Goal: Complete application form

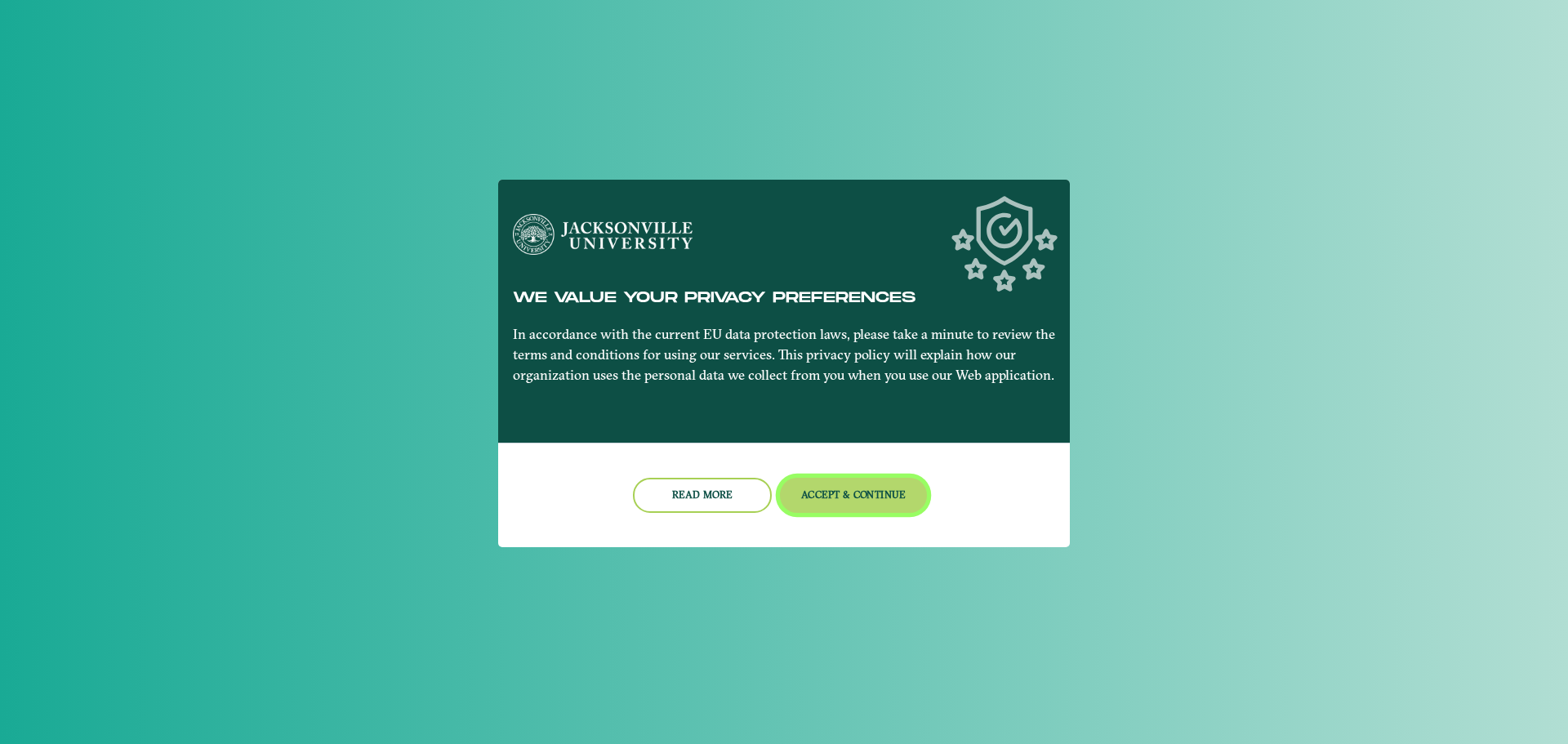
click at [811, 489] on button "Accept & Continue" at bounding box center [854, 495] width 147 height 36
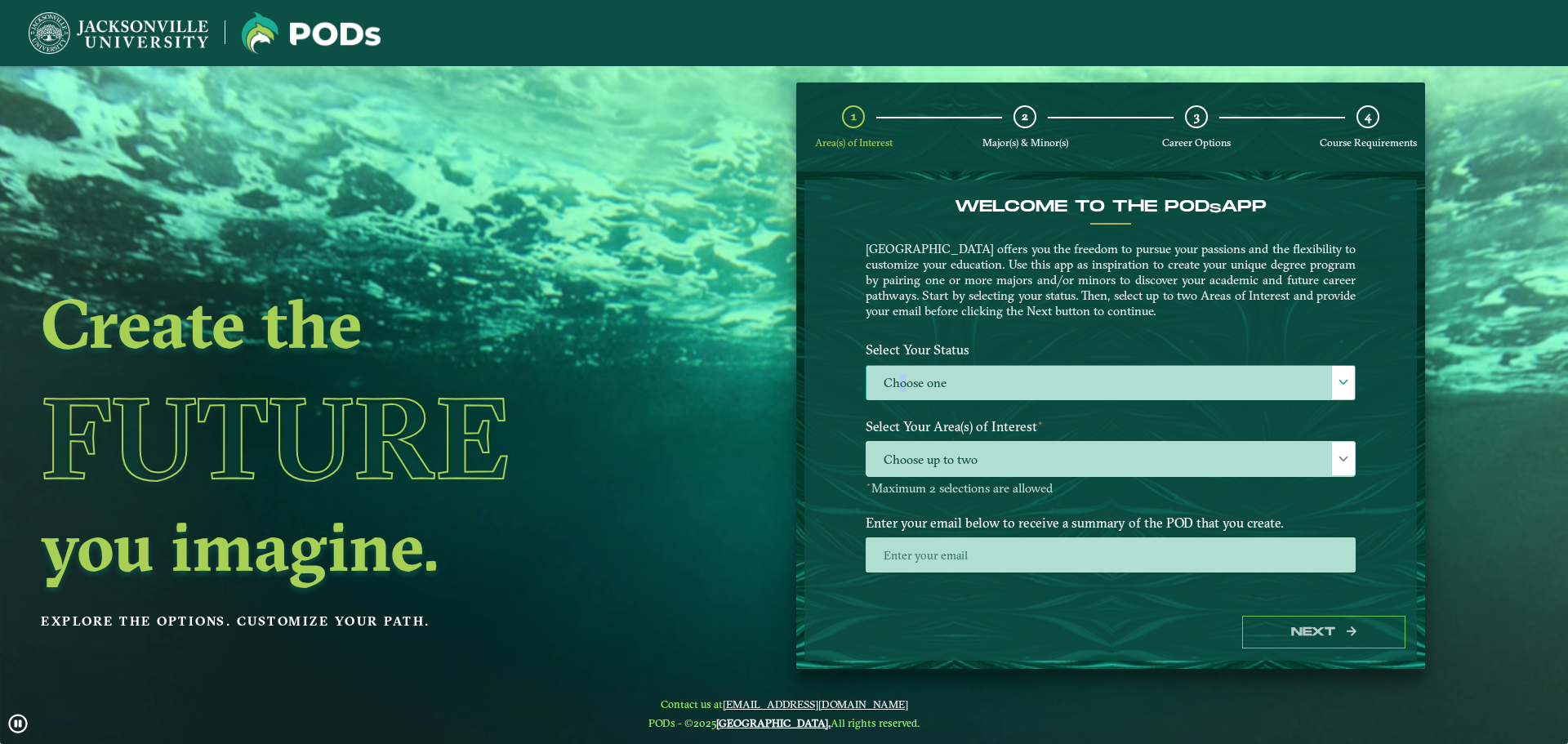
drag, startPoint x: 901, startPoint y: 372, endPoint x: 910, endPoint y: 386, distance: 16.6
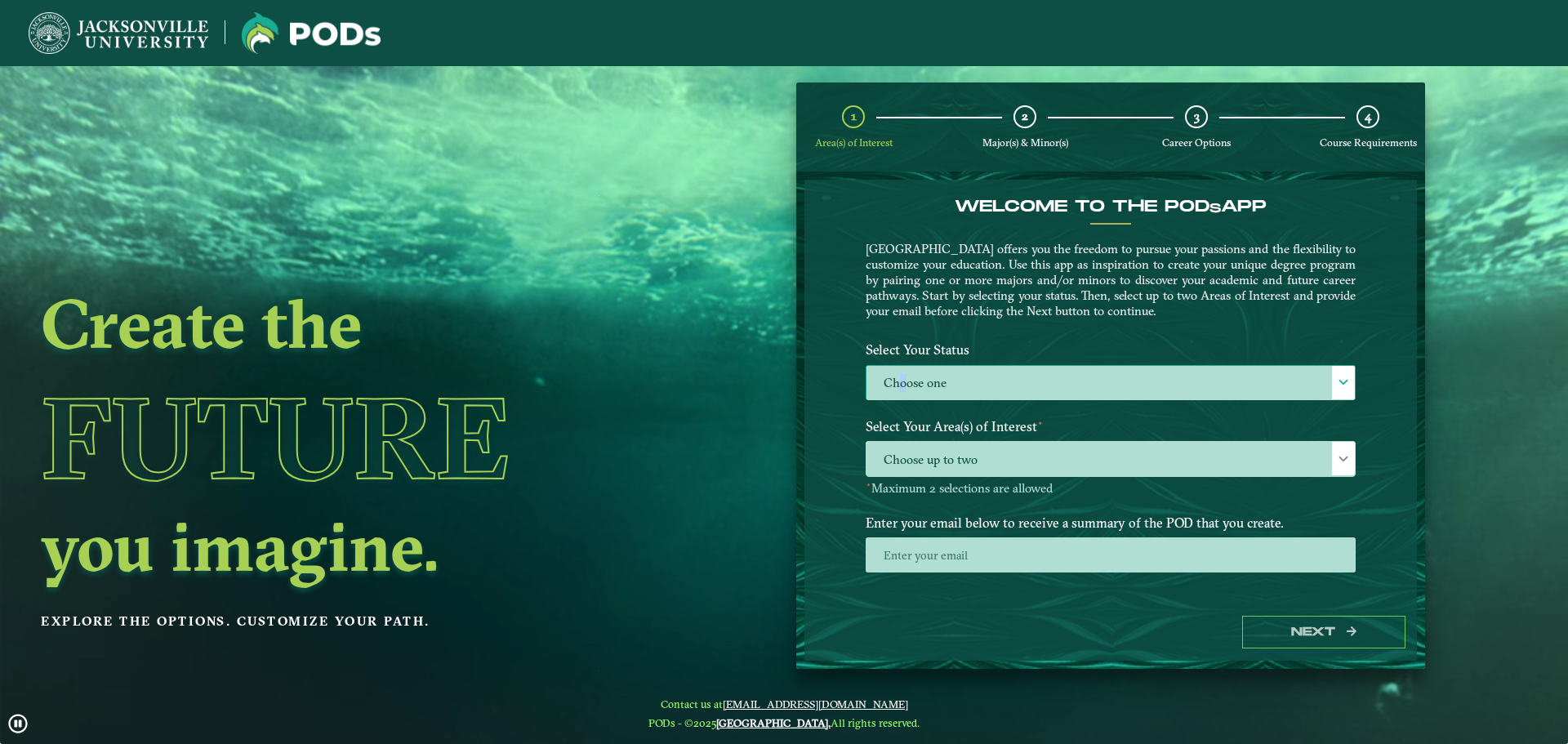
click at [902, 373] on label "Choose one" at bounding box center [1110, 383] width 489 height 36
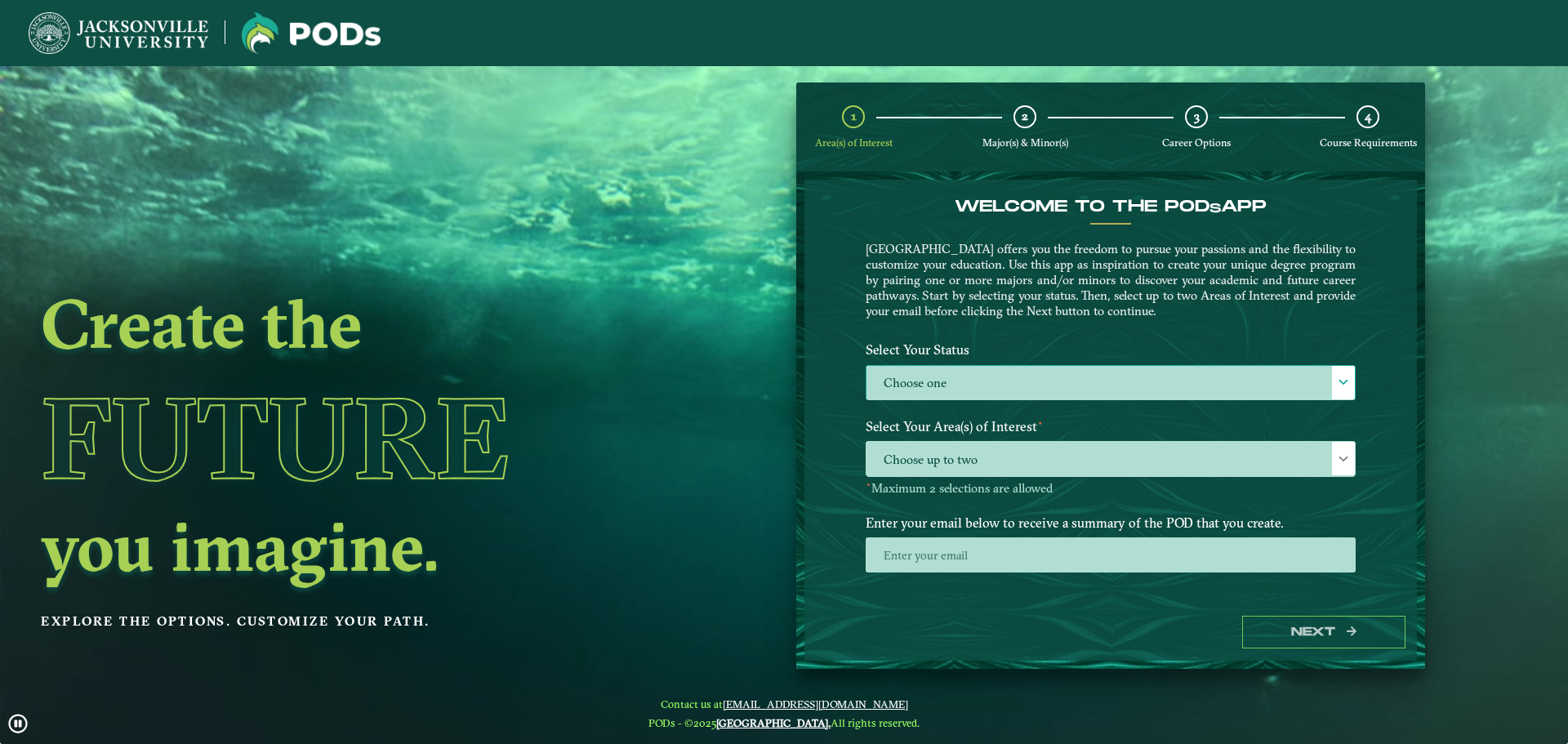
scroll to position [9, 76]
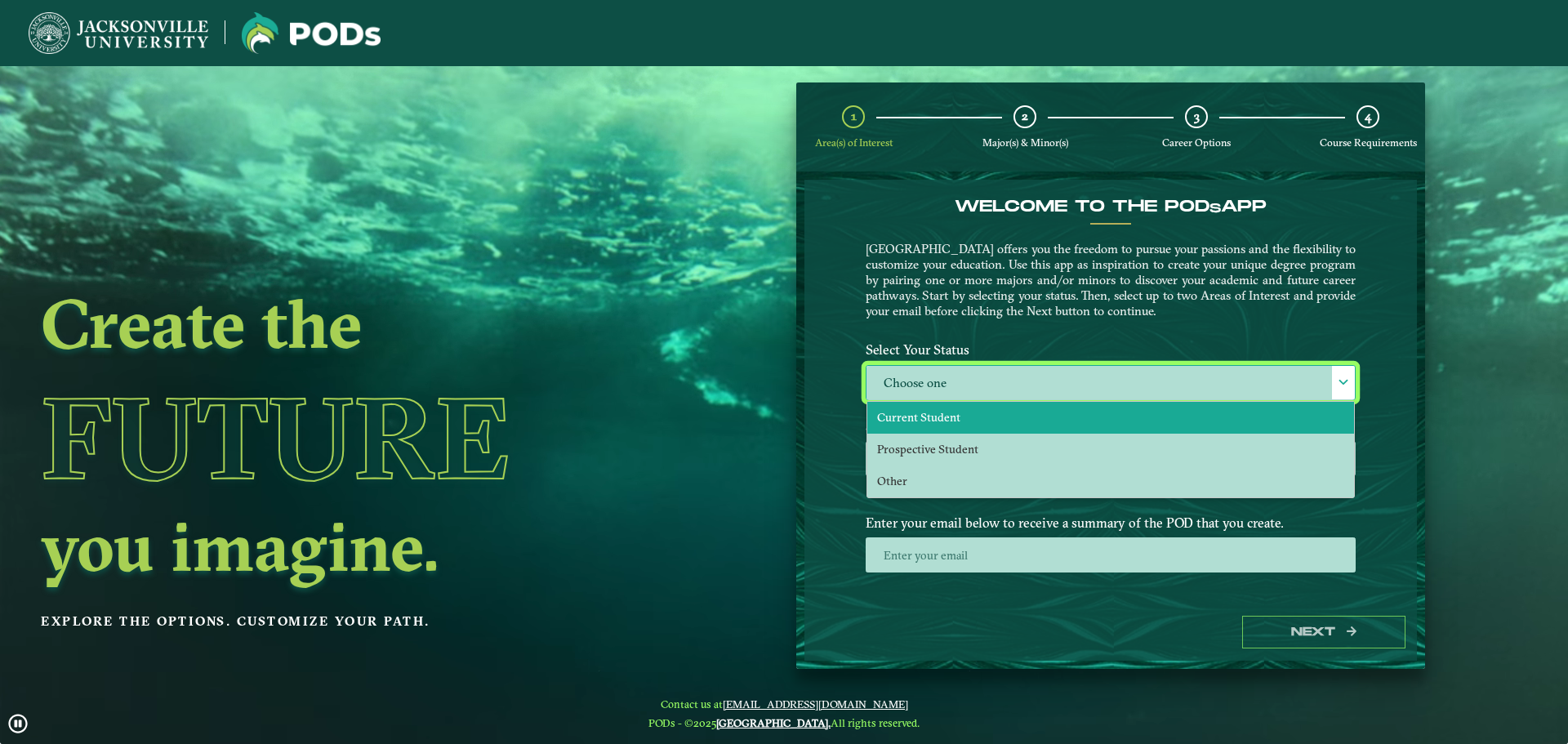
click at [926, 422] on span "Current Student" at bounding box center [919, 417] width 84 height 15
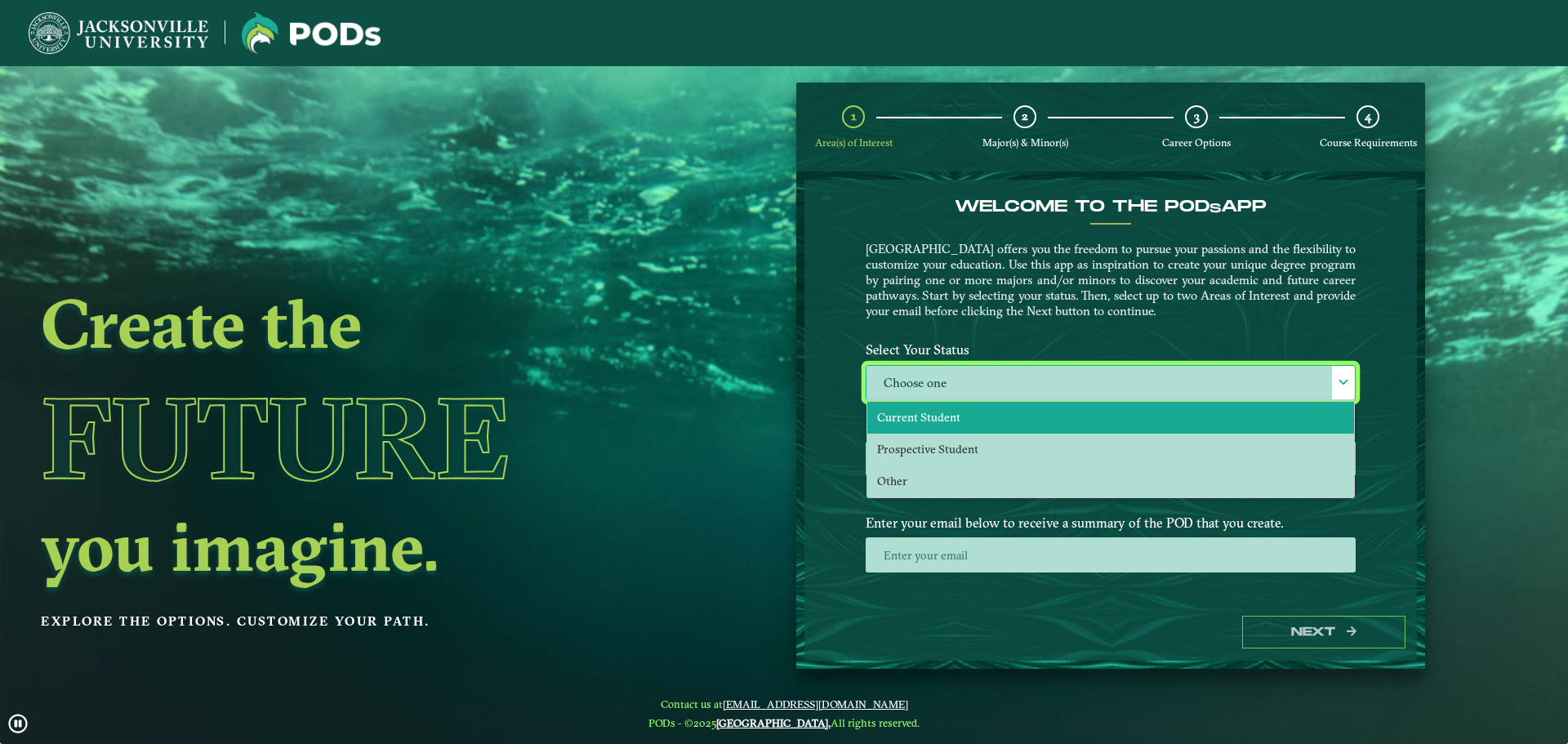
select select "[object Object]"
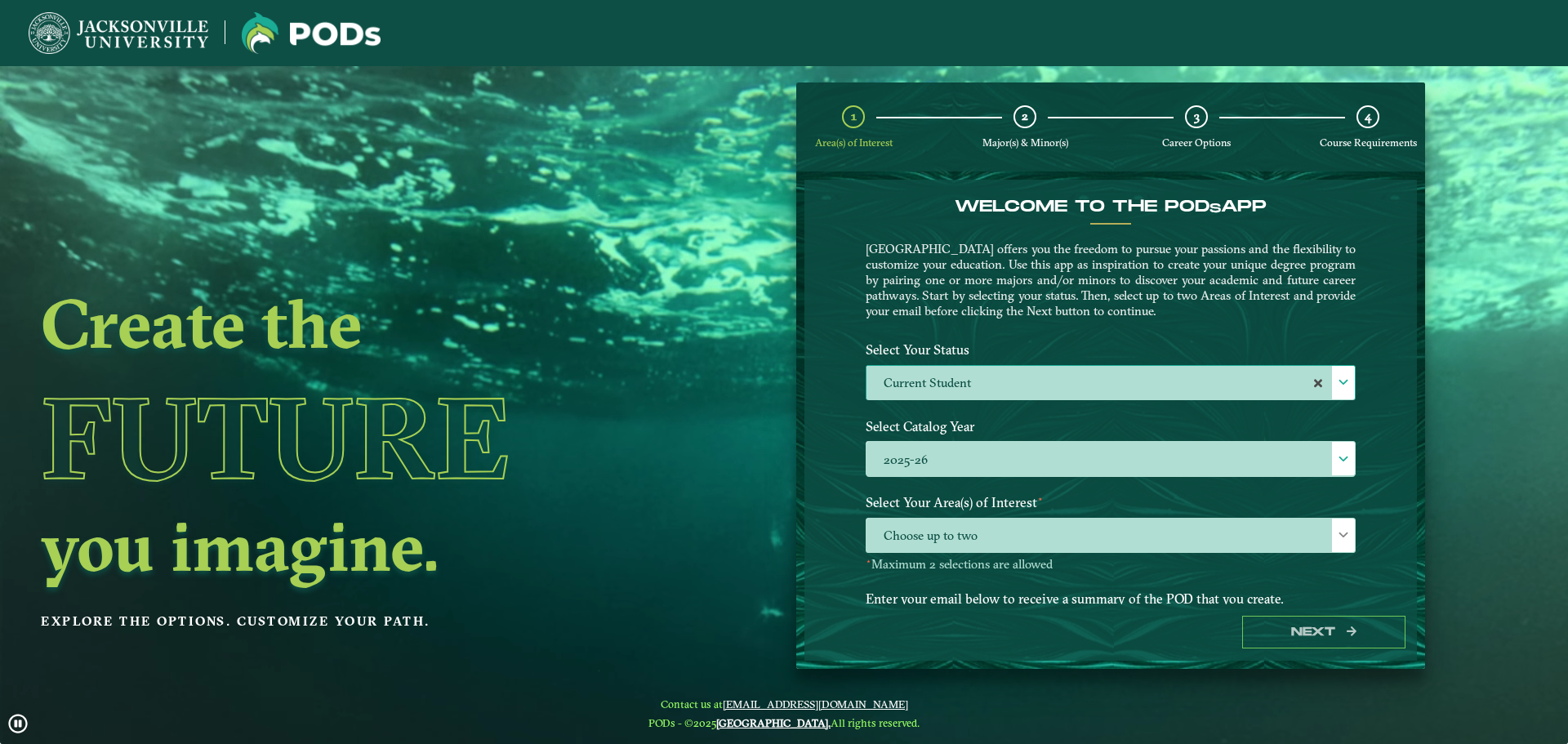
click at [932, 492] on li "Other" at bounding box center [1110, 486] width 487 height 32
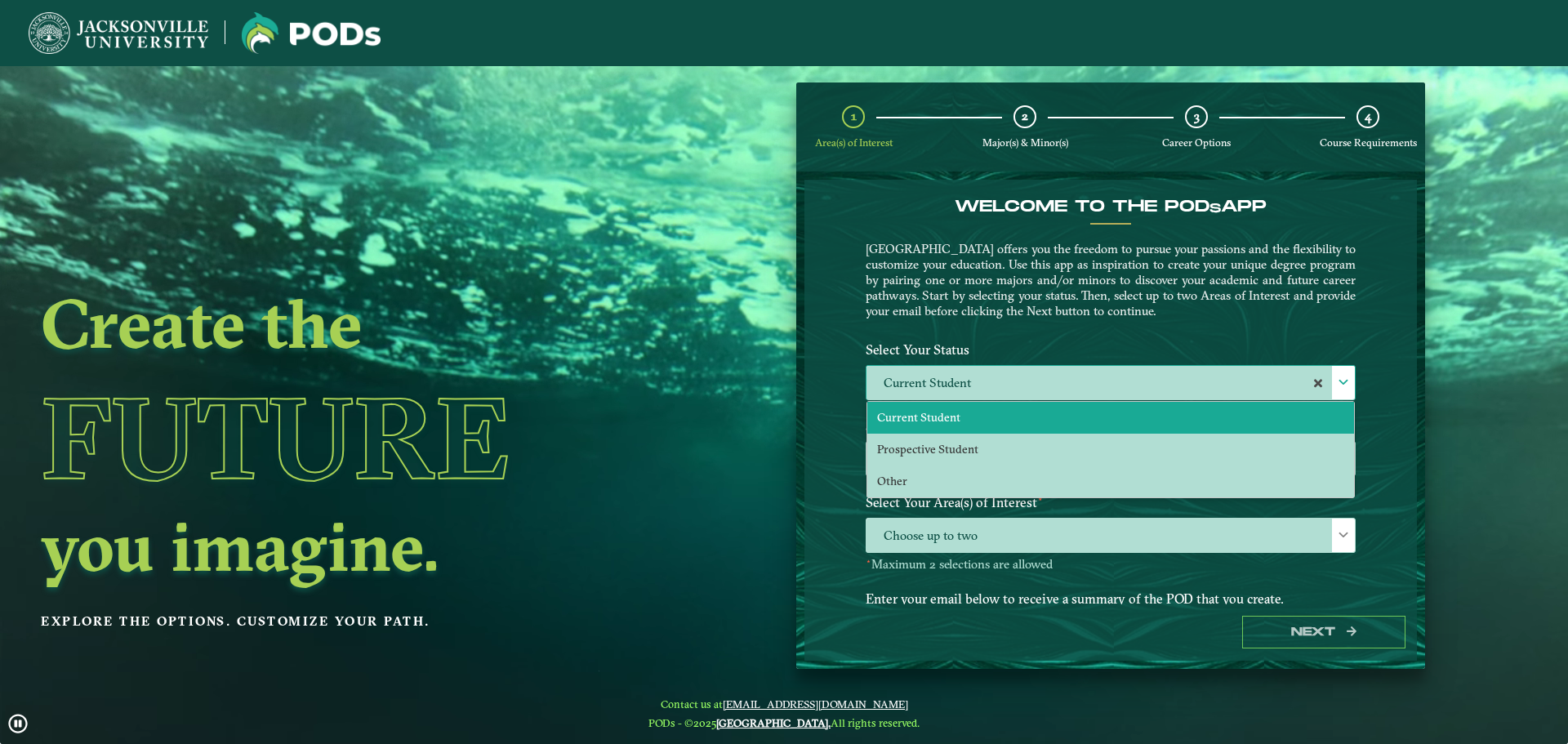
click at [931, 461] on li "Prospective Student" at bounding box center [1110, 449] width 487 height 32
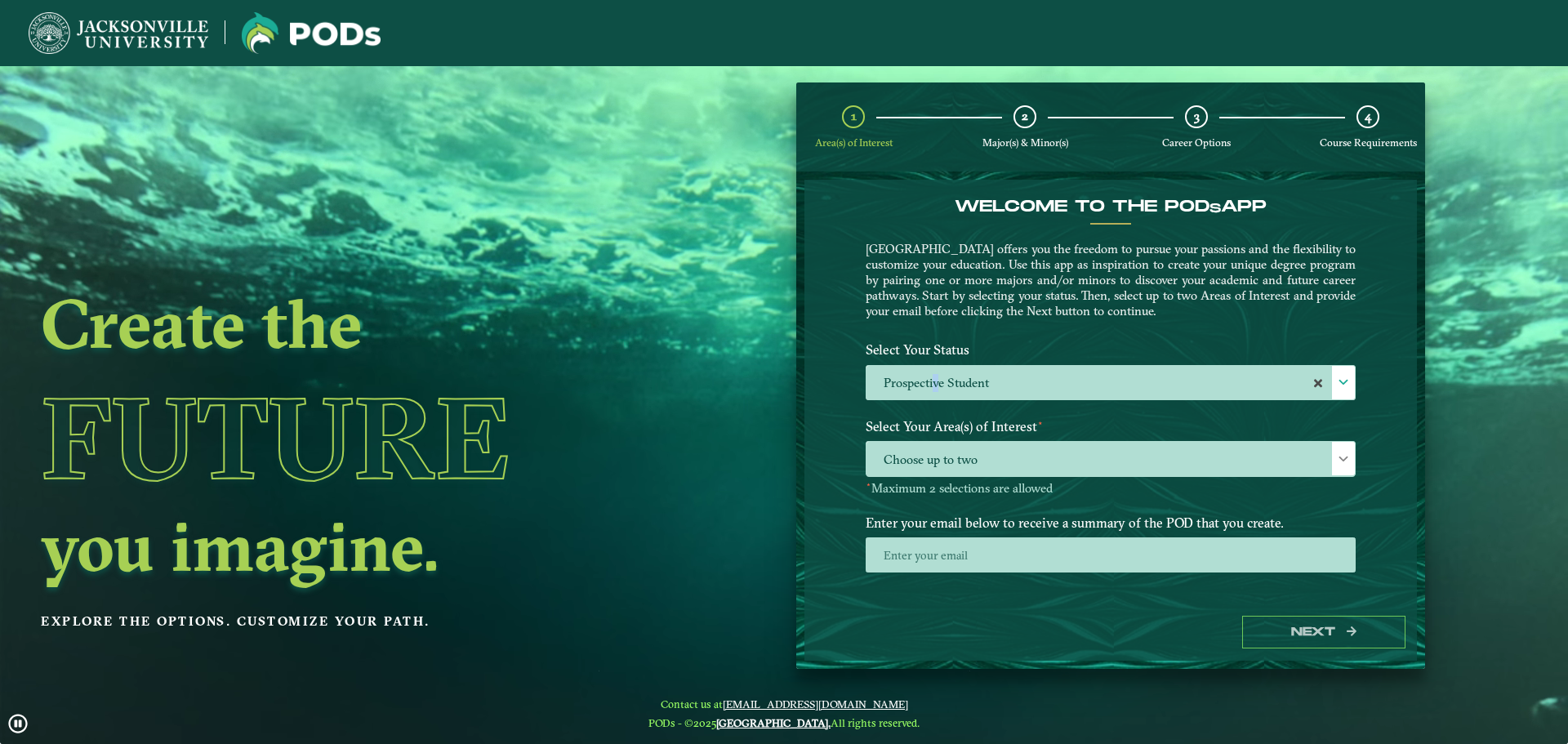
drag, startPoint x: 934, startPoint y: 373, endPoint x: 934, endPoint y: 402, distance: 29.0
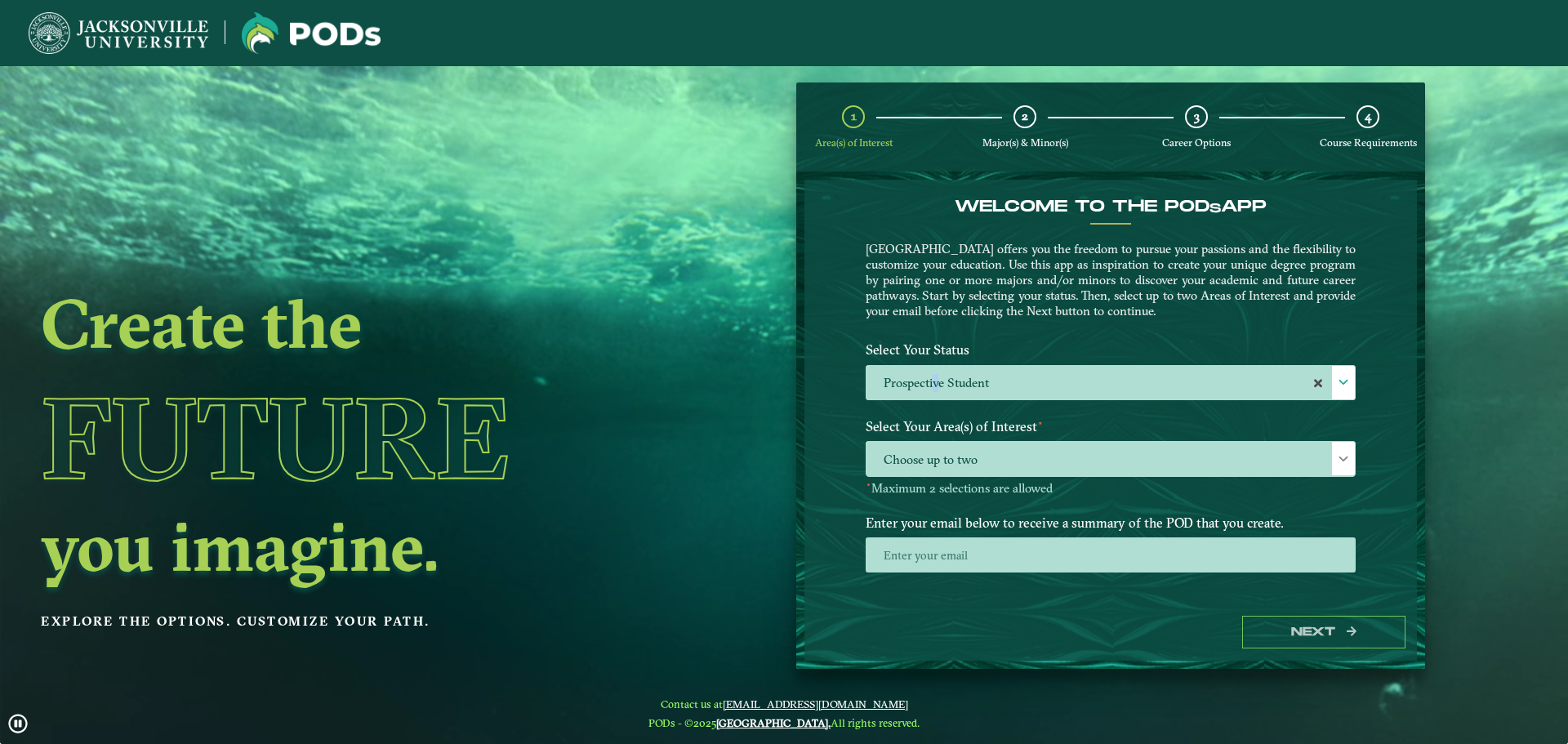
click at [933, 380] on label "Prospective Student" at bounding box center [1110, 383] width 489 height 36
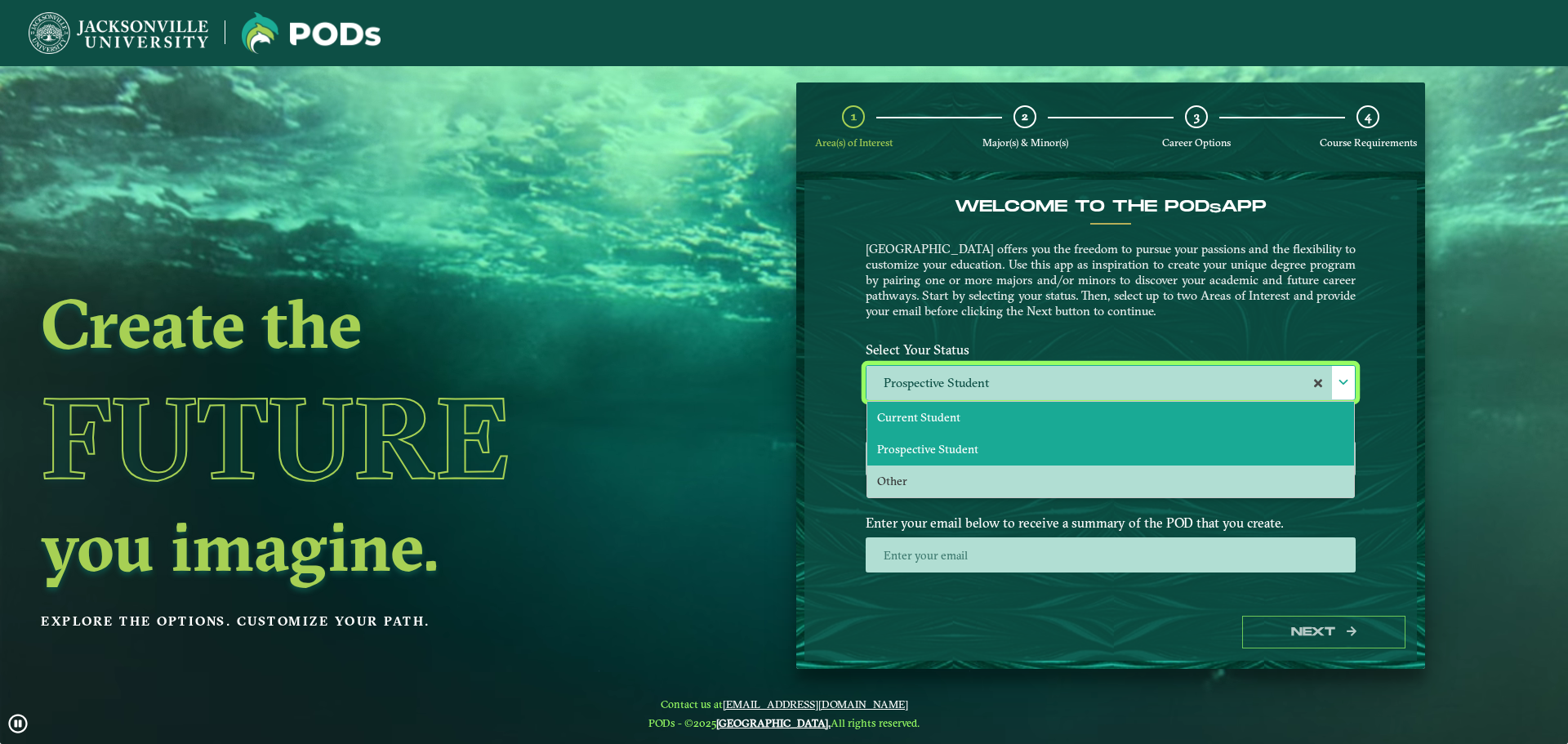
drag, startPoint x: 934, startPoint y: 402, endPoint x: 941, endPoint y: 426, distance: 25.0
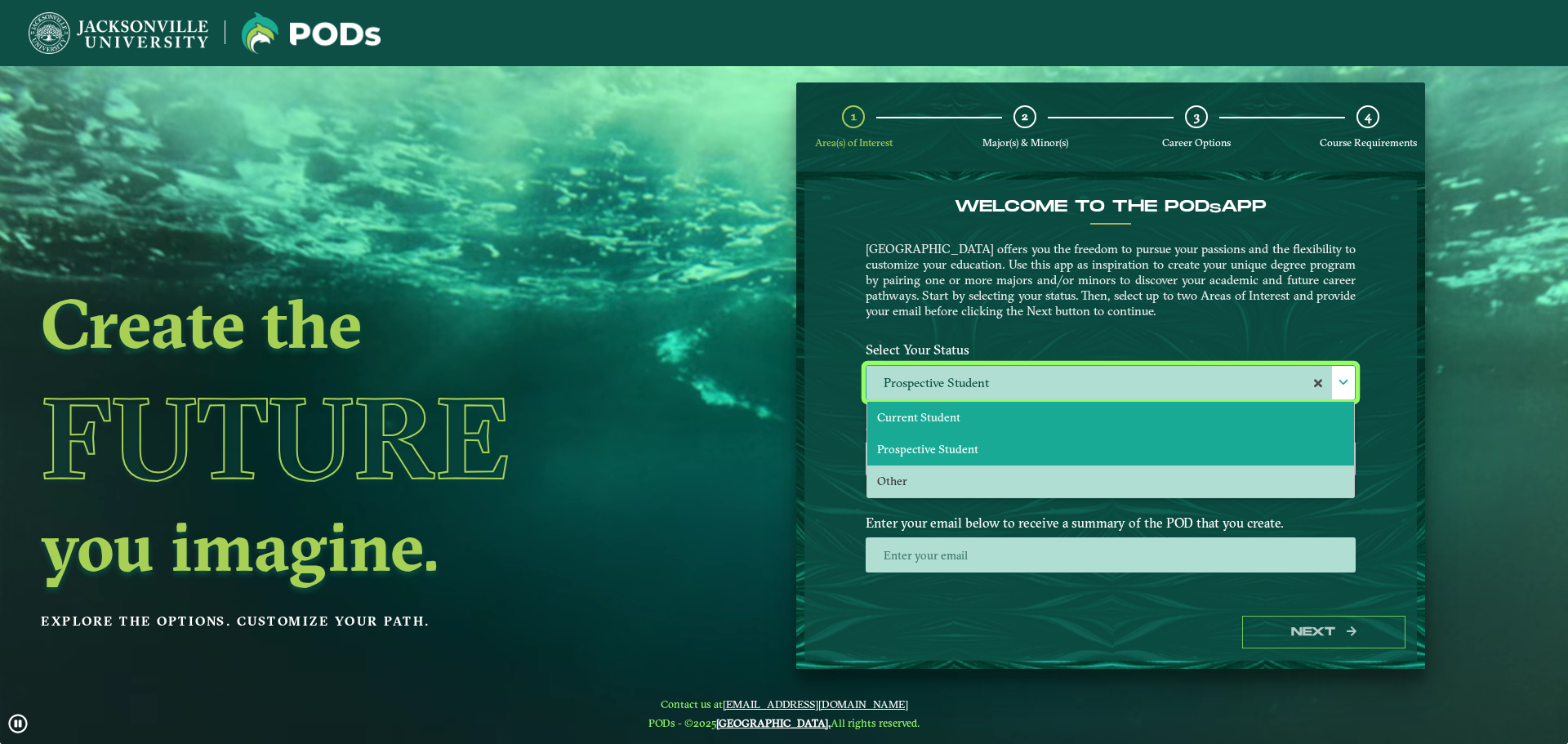
click at [943, 414] on span "Current Student" at bounding box center [919, 417] width 84 height 15
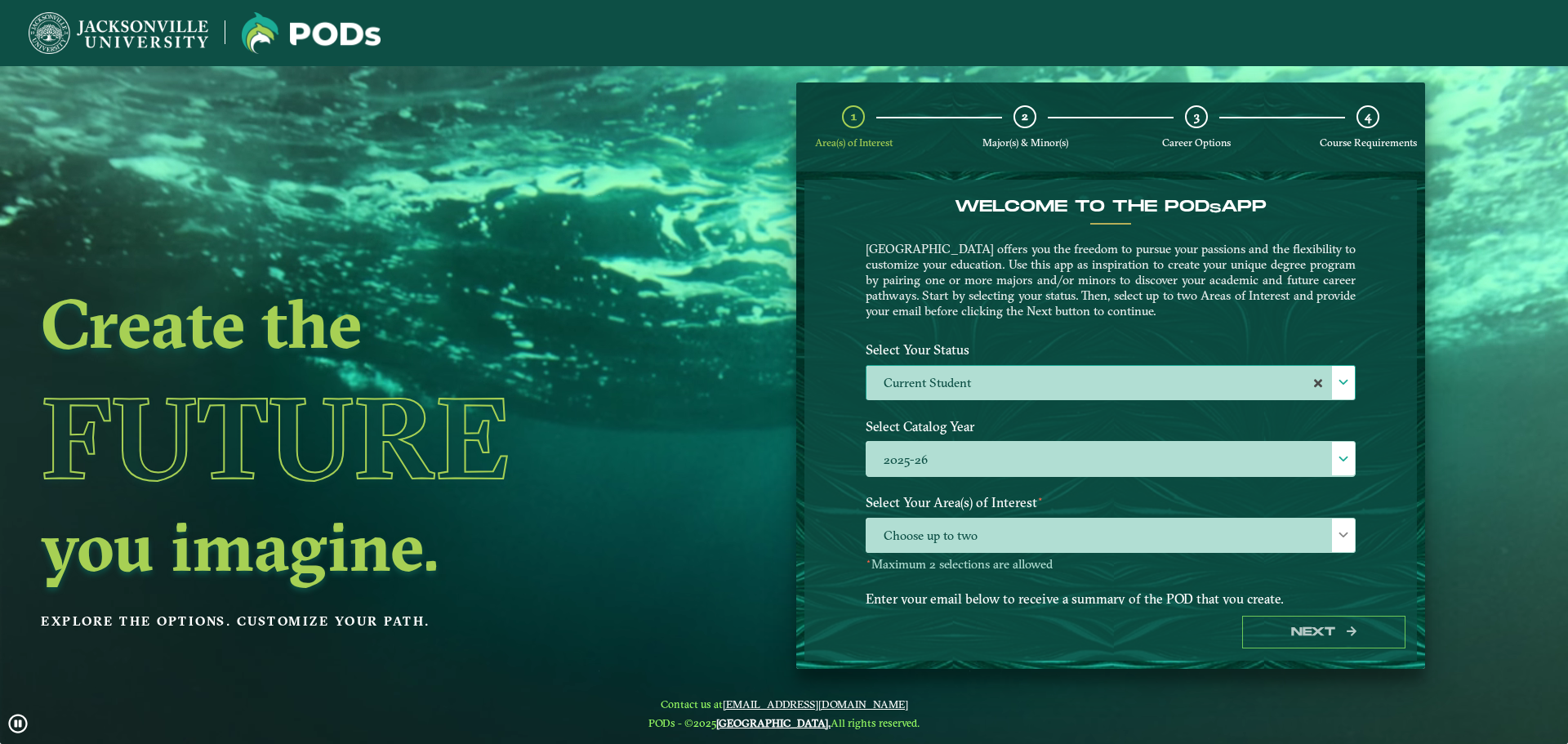
click at [938, 464] on li "Prospective Student" at bounding box center [1110, 454] width 487 height 32
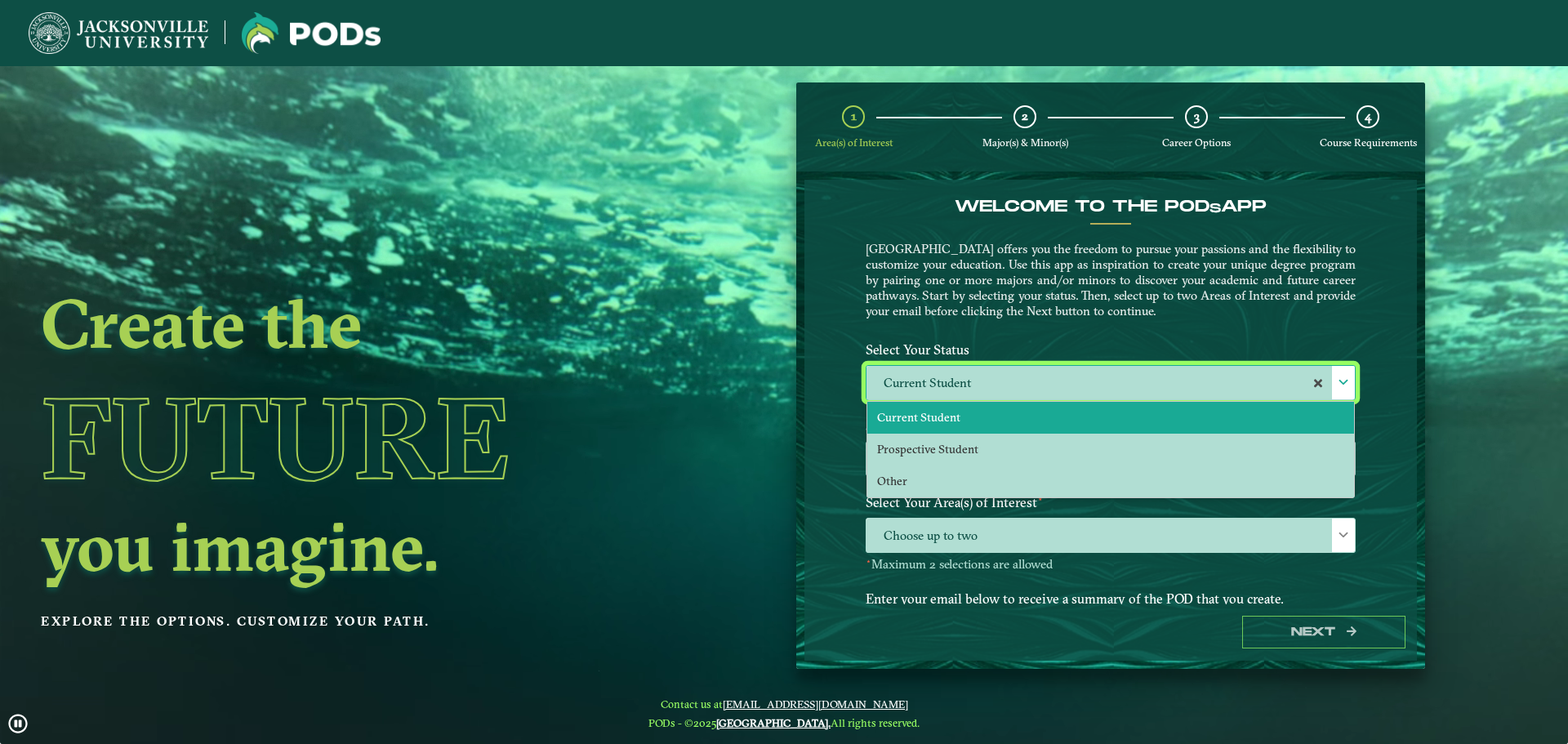
click at [832, 409] on div "Welcome to the POD s app [GEOGRAPHIC_DATA] offers you the freedom to pursue you…" at bounding box center [1110, 392] width 612 height 424
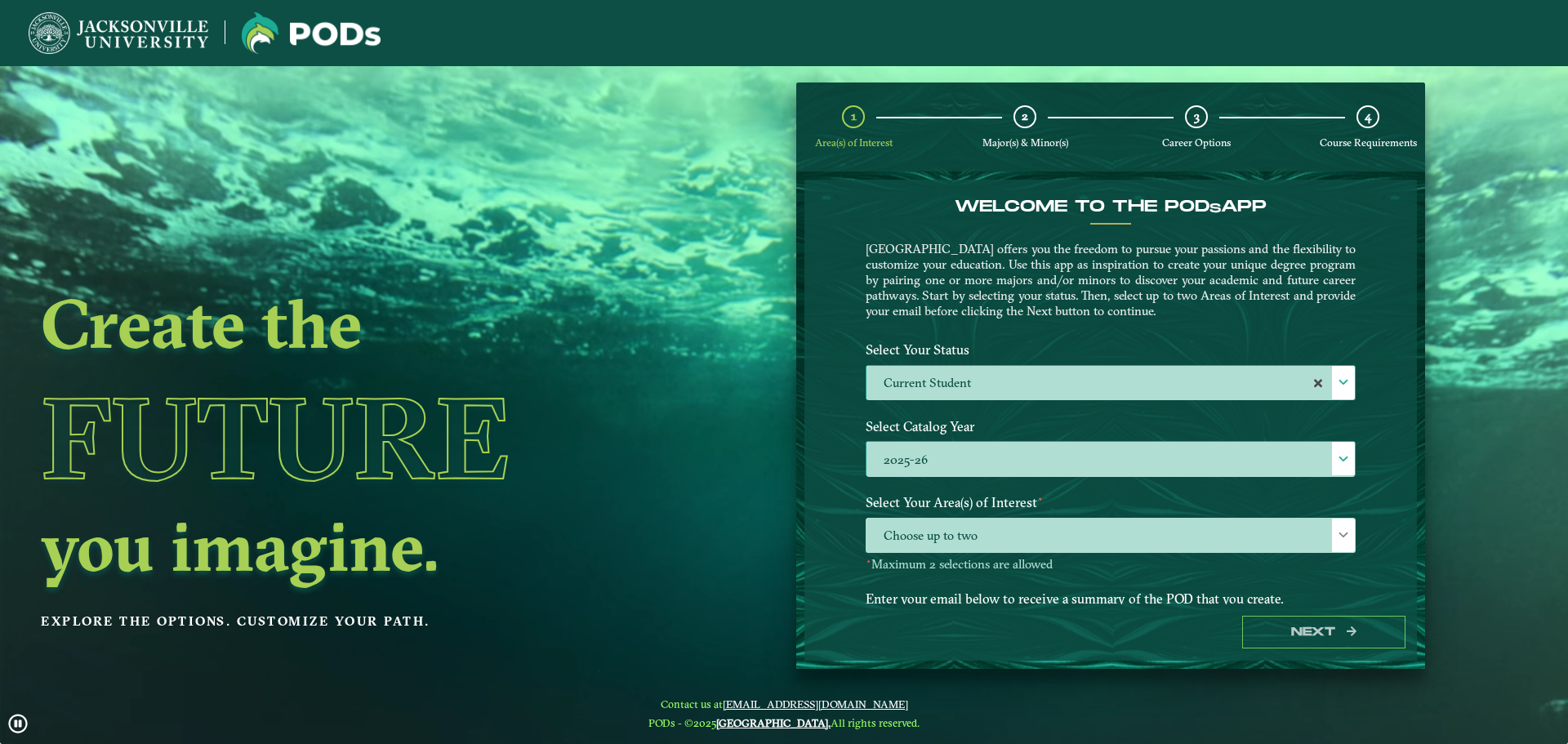
click at [910, 459] on label "2025-26" at bounding box center [1110, 459] width 489 height 36
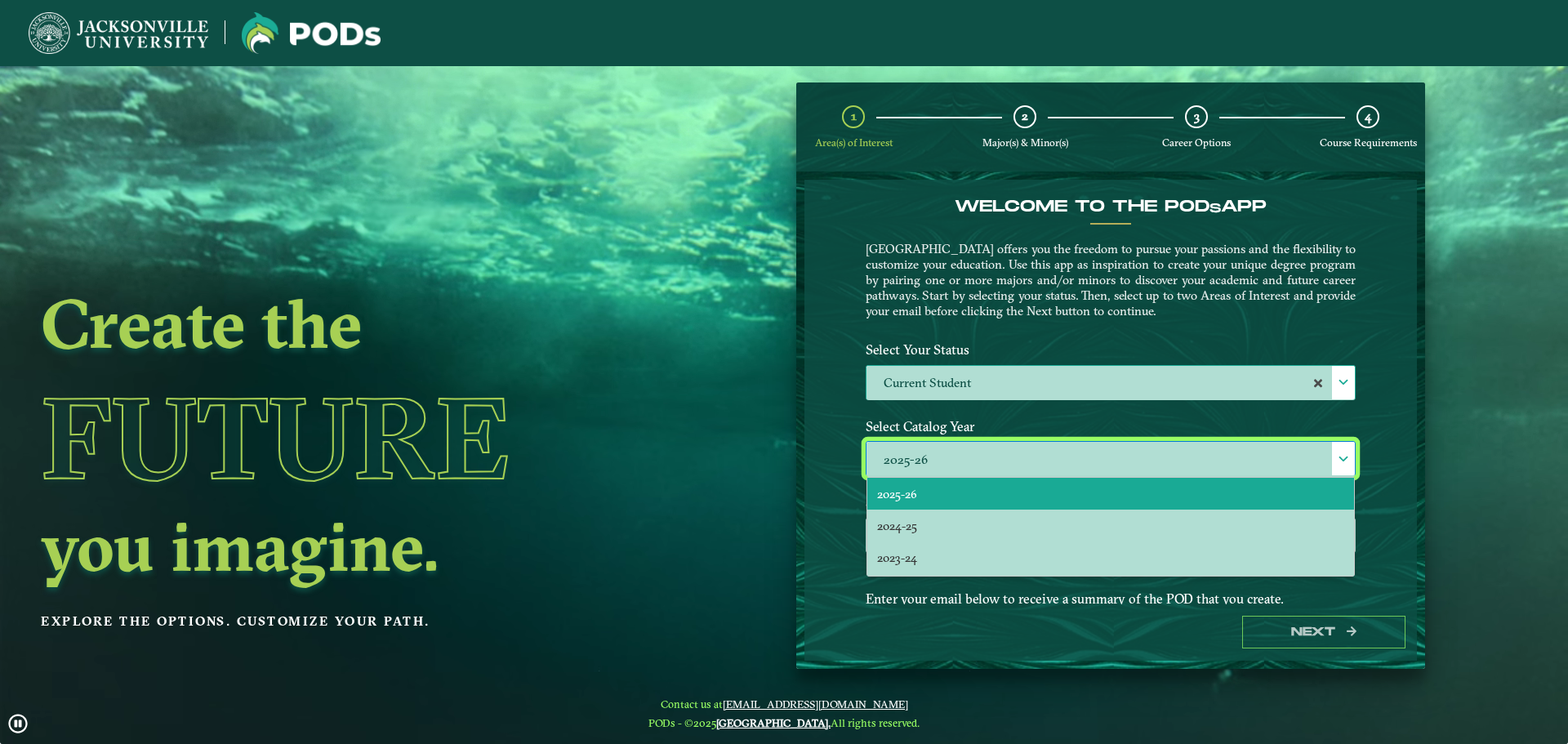
click at [787, 491] on div "1 Area(s) of Interest 2 Major(s) & Minor(s) 3 Career Options 4 Course Requireme…" at bounding box center [1110, 376] width 653 height 586
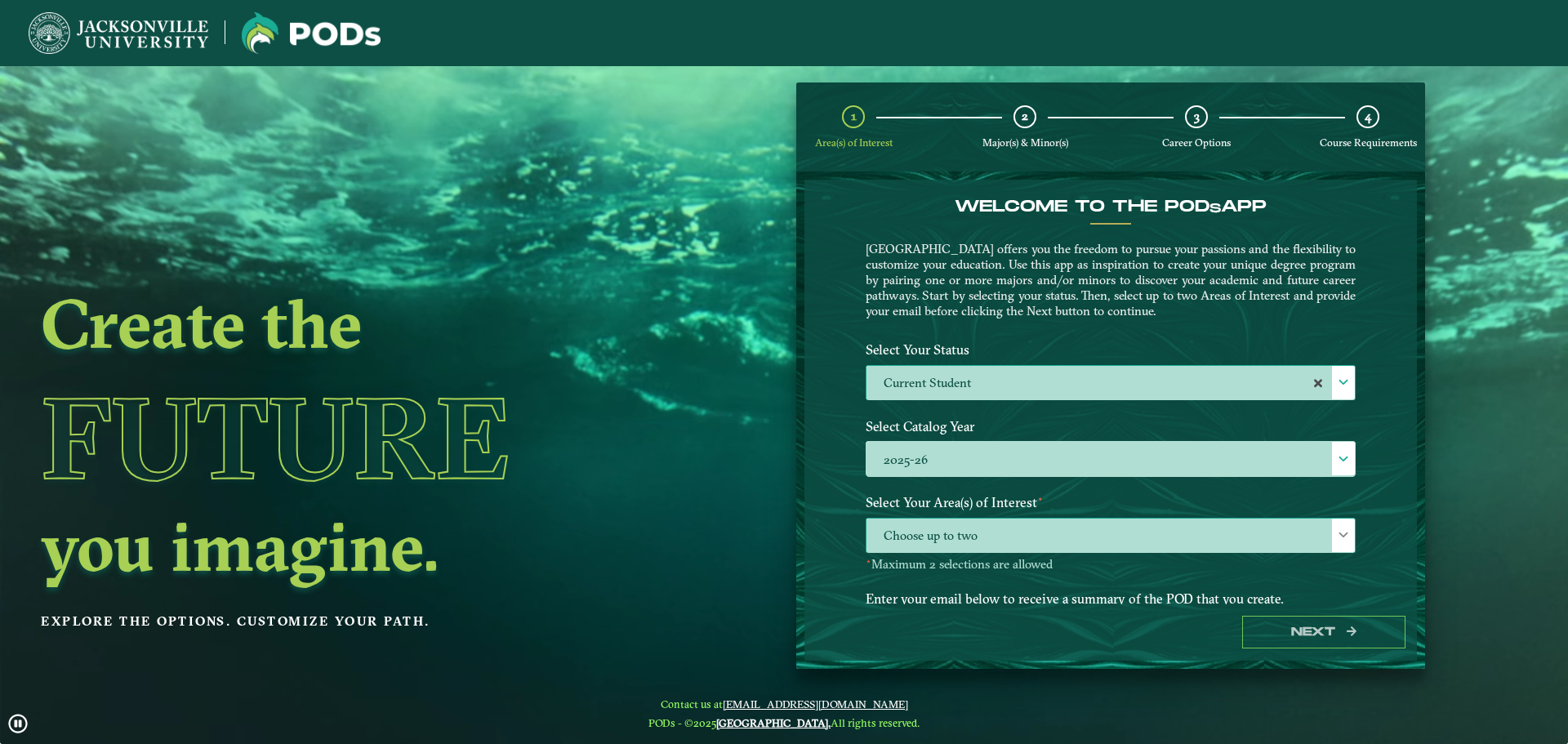
click at [888, 529] on span "Choose up to two" at bounding box center [1110, 536] width 489 height 36
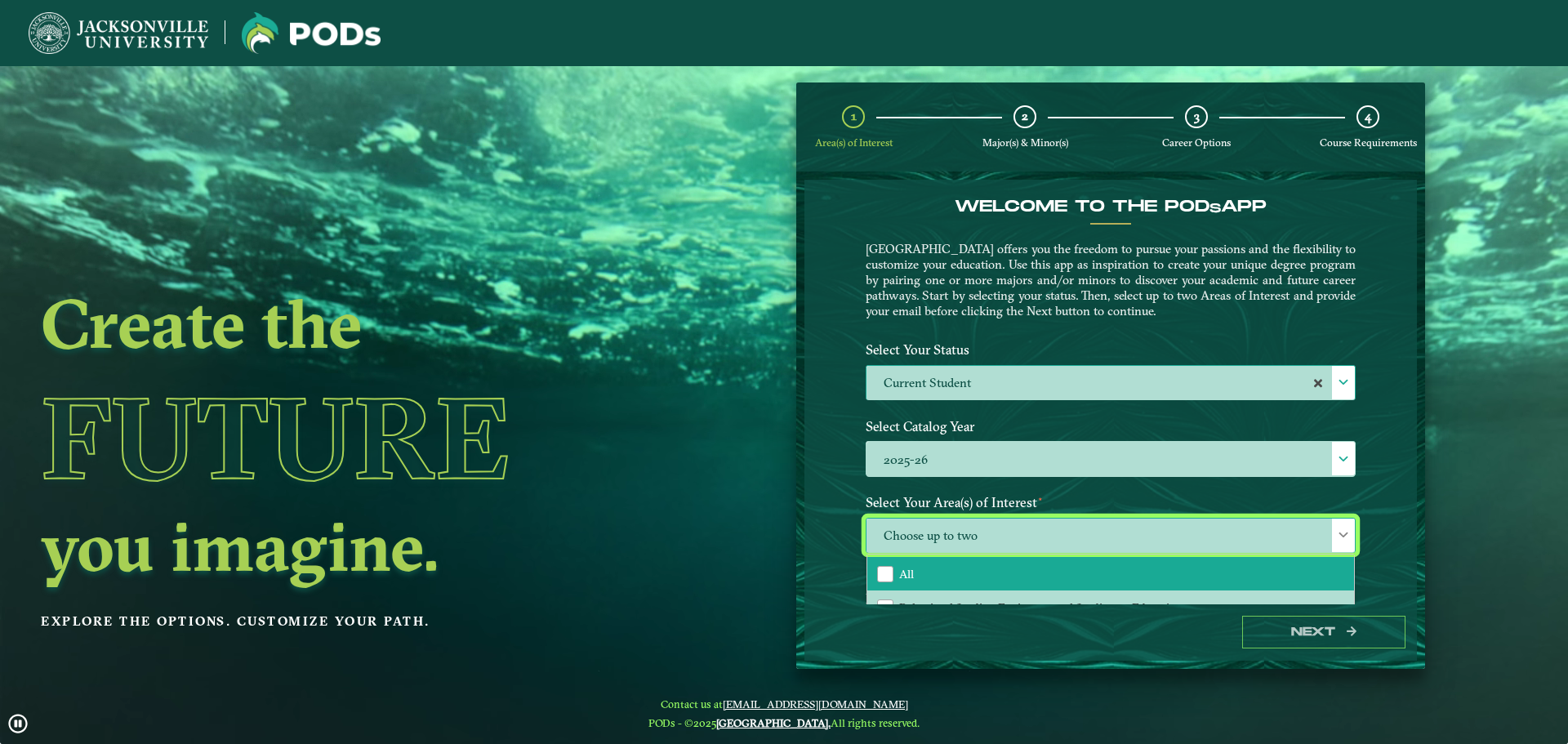
click at [890, 561] on li "All" at bounding box center [1110, 575] width 487 height 35
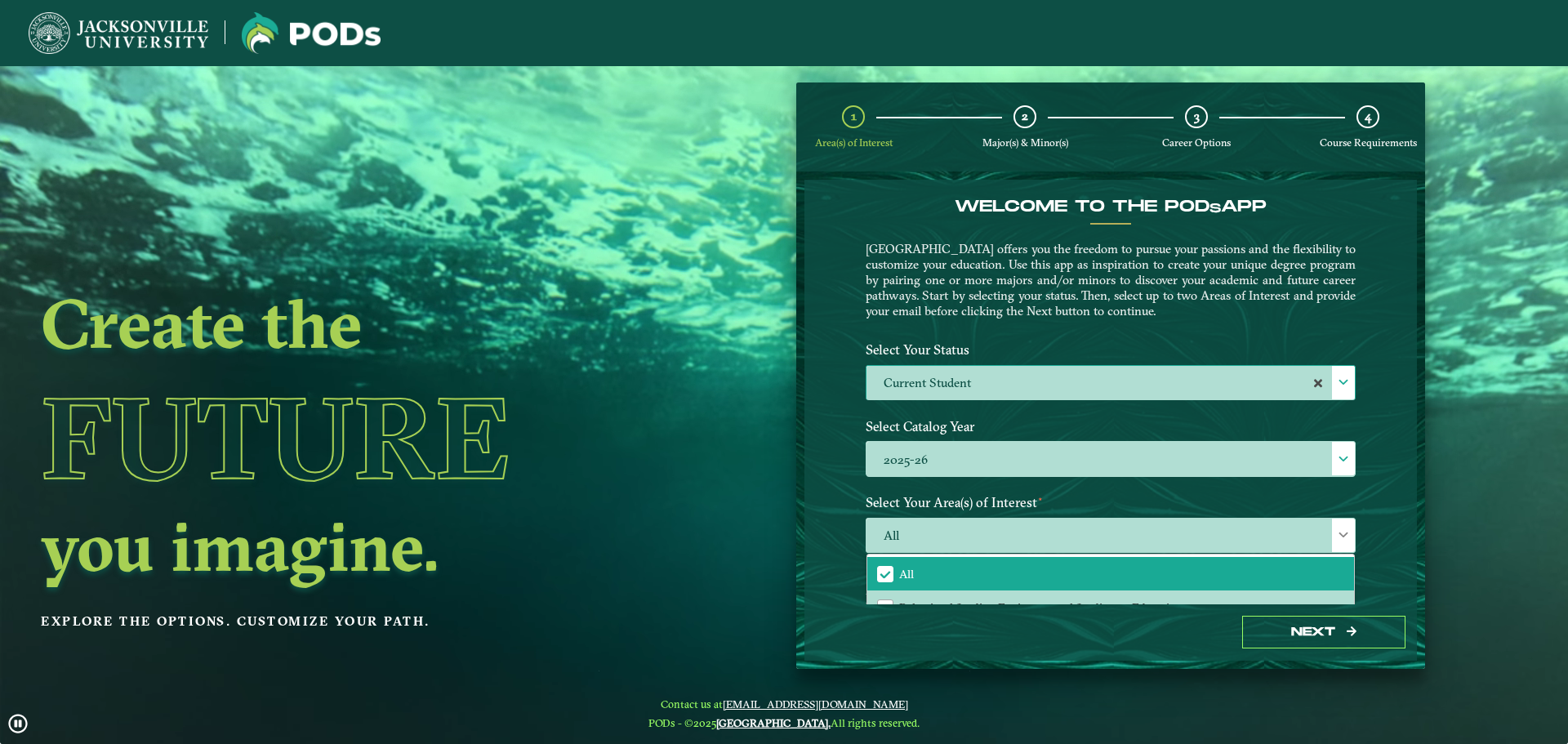
click at [958, 497] on label "Select Your Area(s) of Interest ⋆" at bounding box center [1110, 503] width 514 height 30
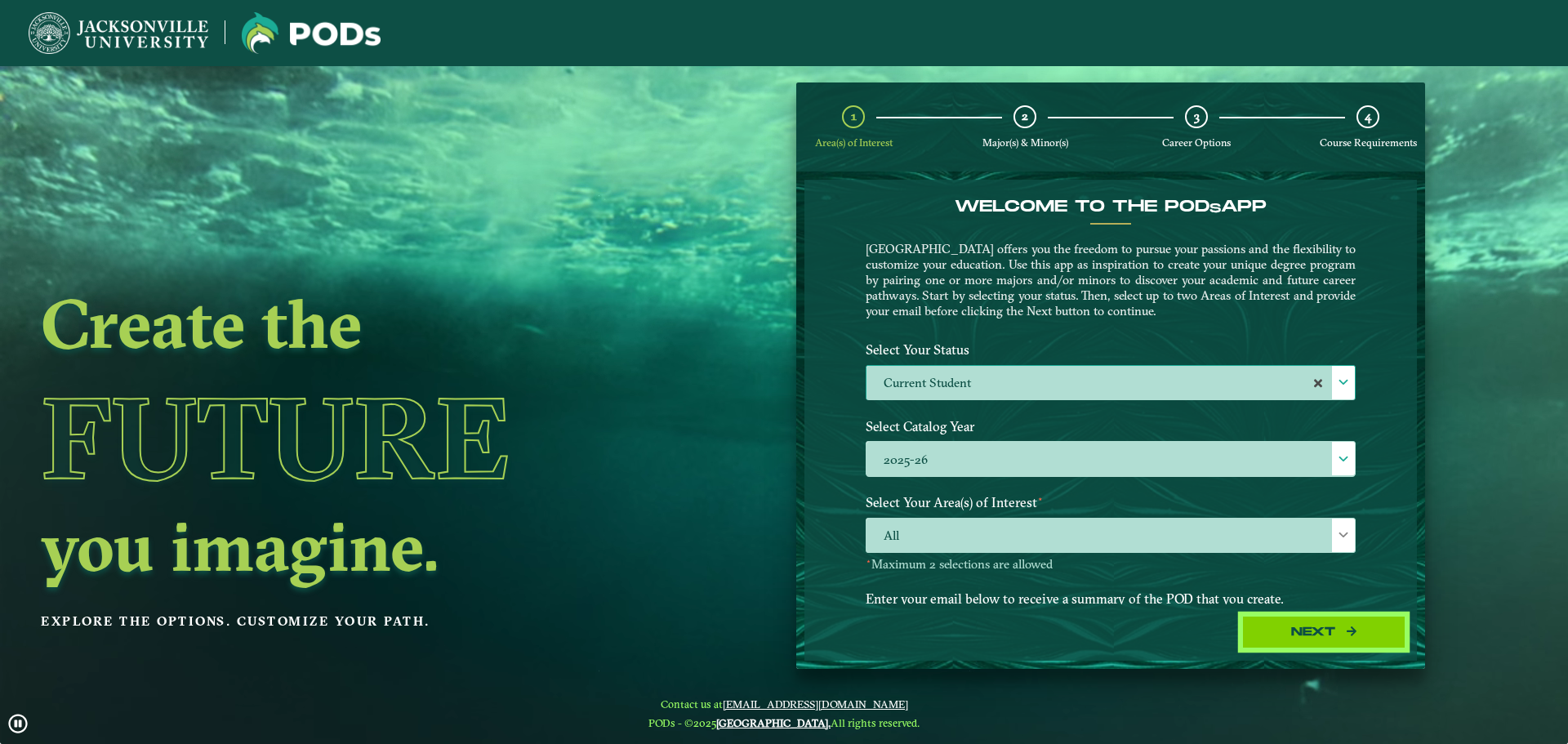
click at [1316, 645] on button "Next" at bounding box center [1323, 633] width 163 height 34
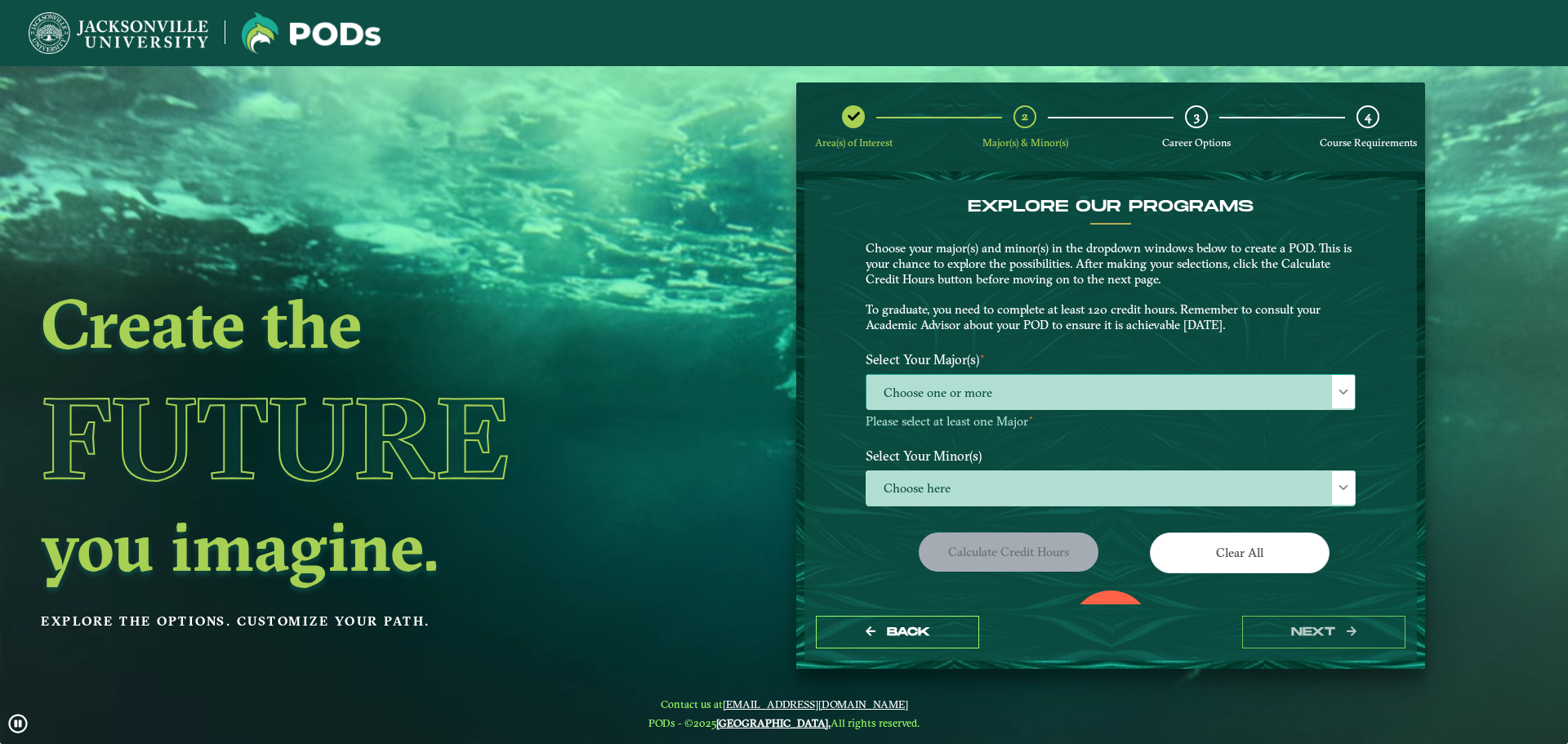
click at [1079, 409] on span "Choose one or more" at bounding box center [1110, 392] width 489 height 36
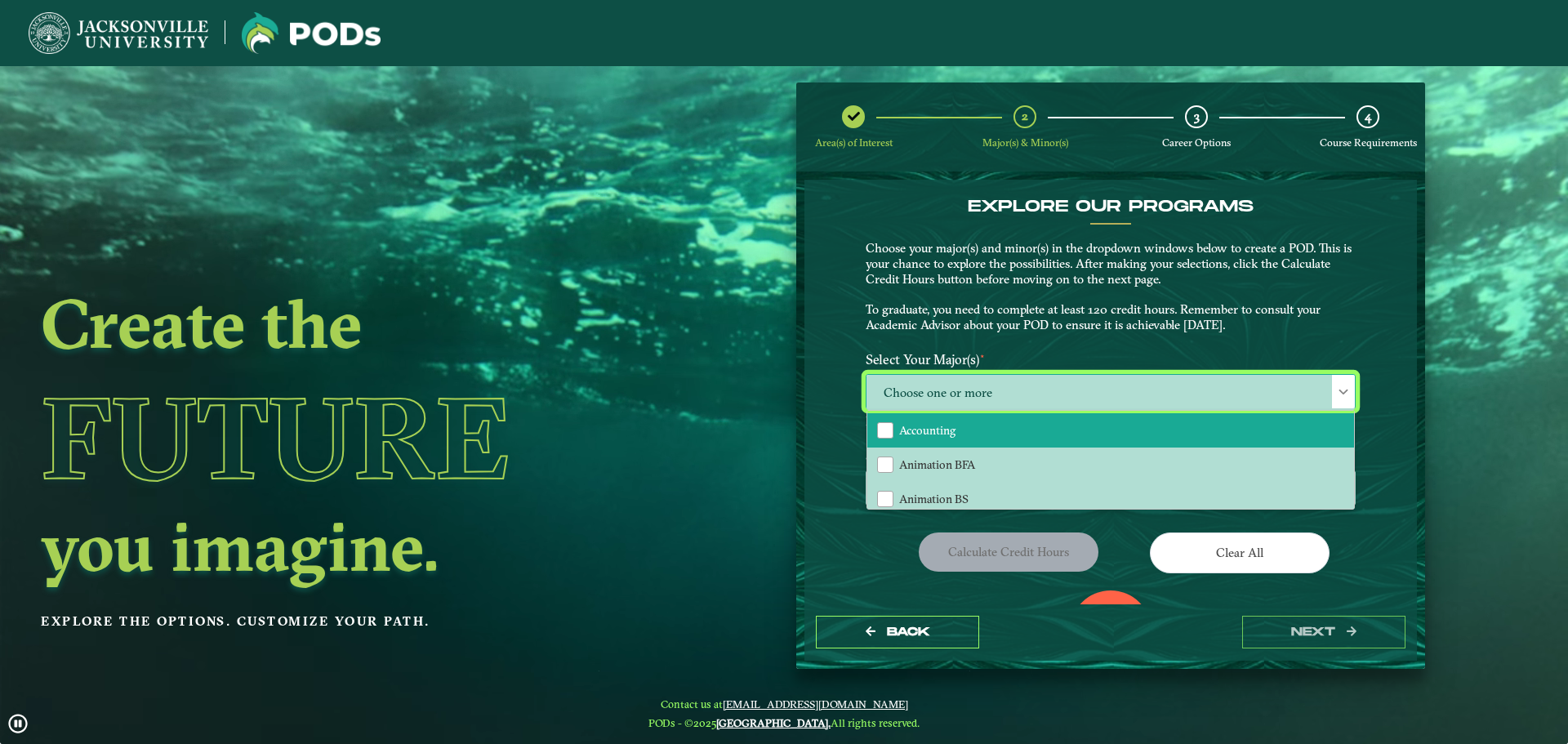
click at [969, 433] on li "Accounting" at bounding box center [1110, 431] width 487 height 35
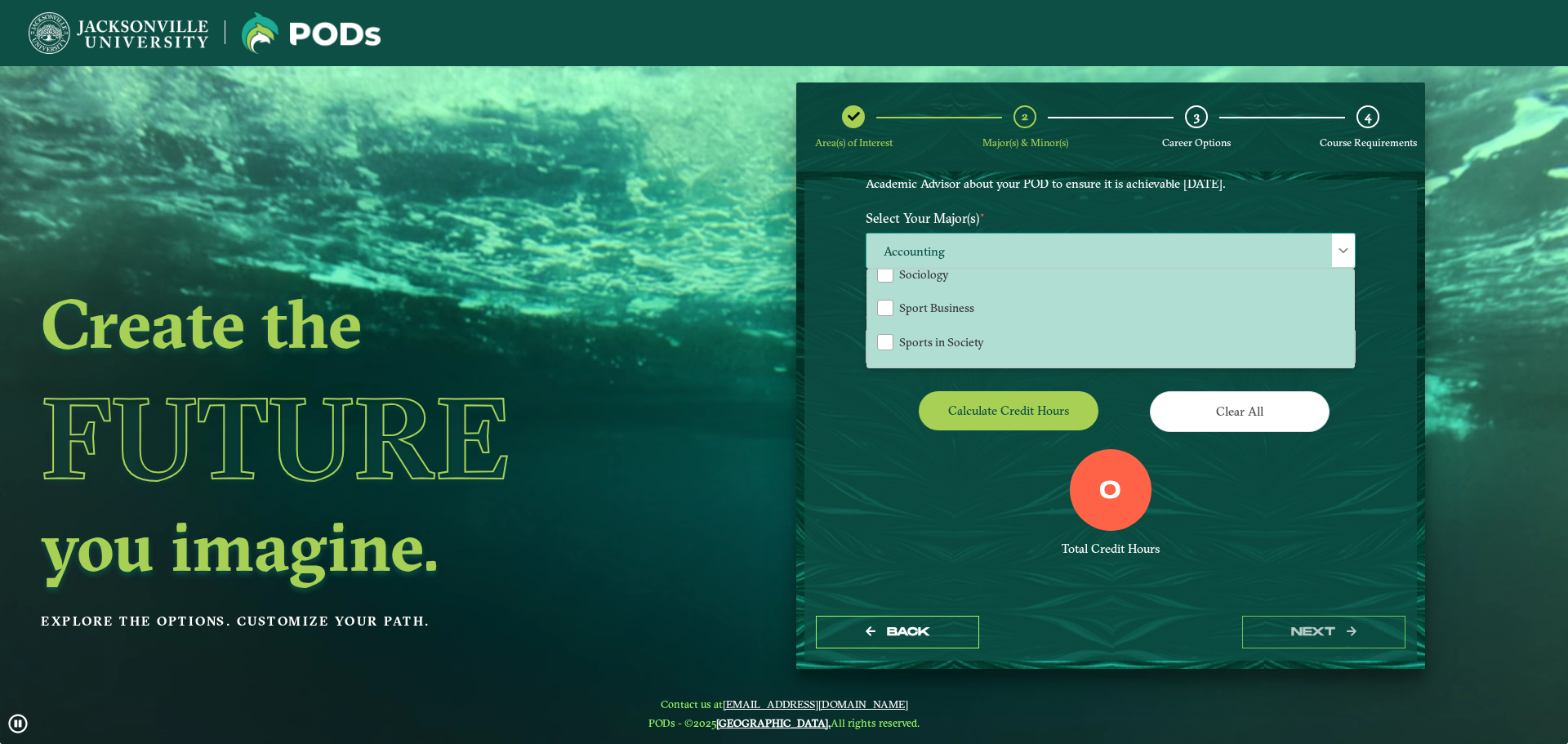
scroll to position [1358, 0]
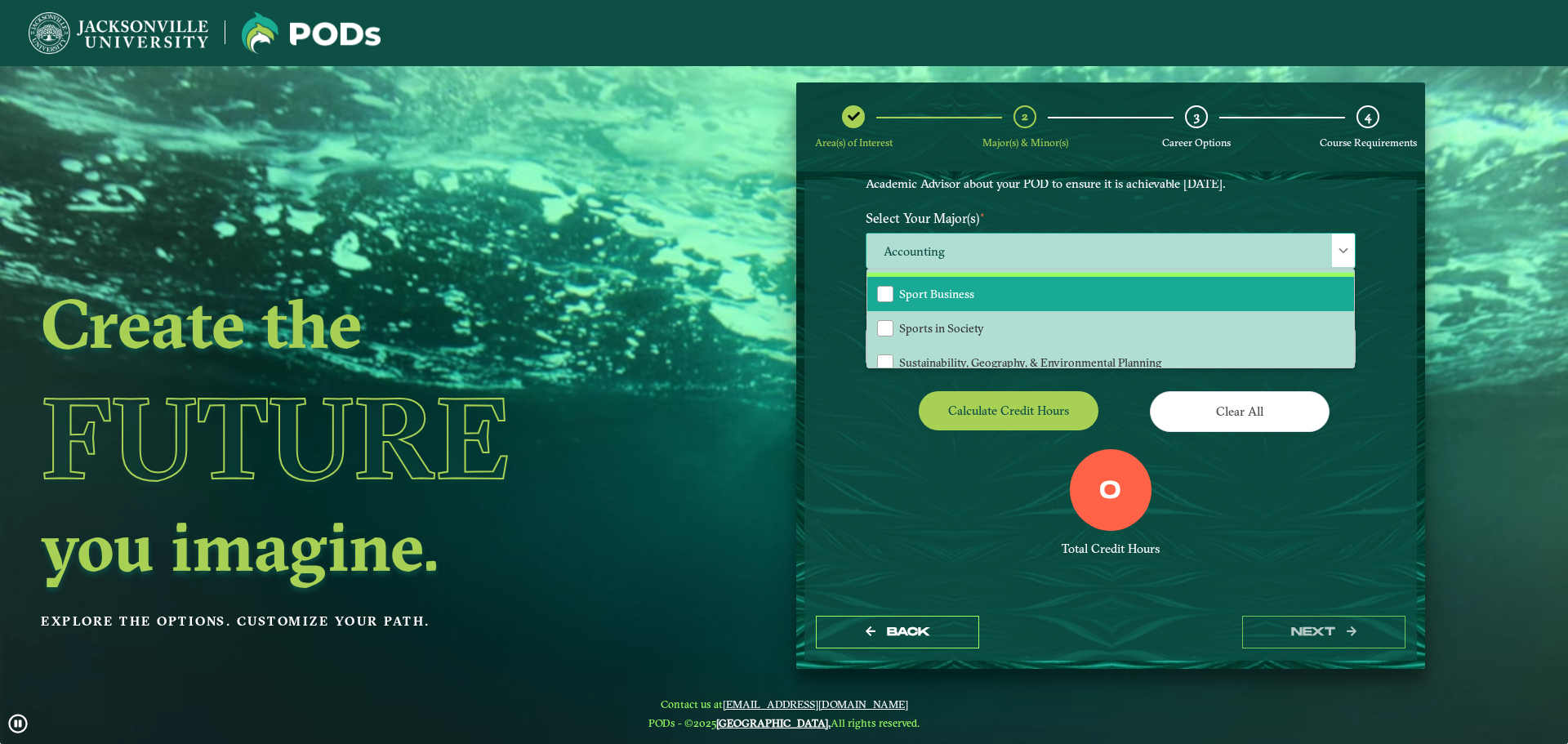
click at [938, 301] on span "Sport Business" at bounding box center [936, 294] width 76 height 15
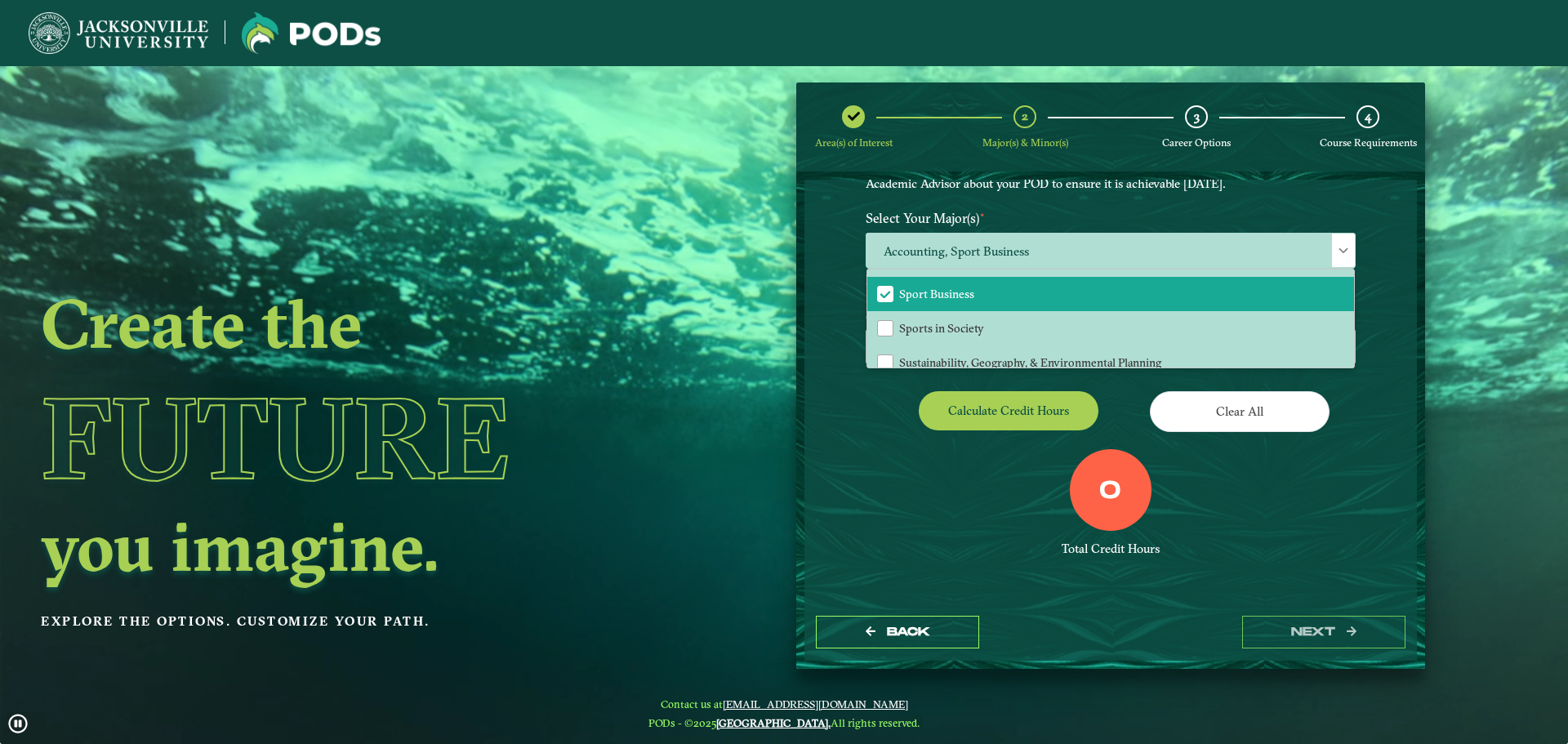
click at [841, 404] on div "EXPLORE OUR PROGRAMS Choose your major(s) and minor(s) in the dropdown windows …" at bounding box center [1110, 392] width 612 height 424
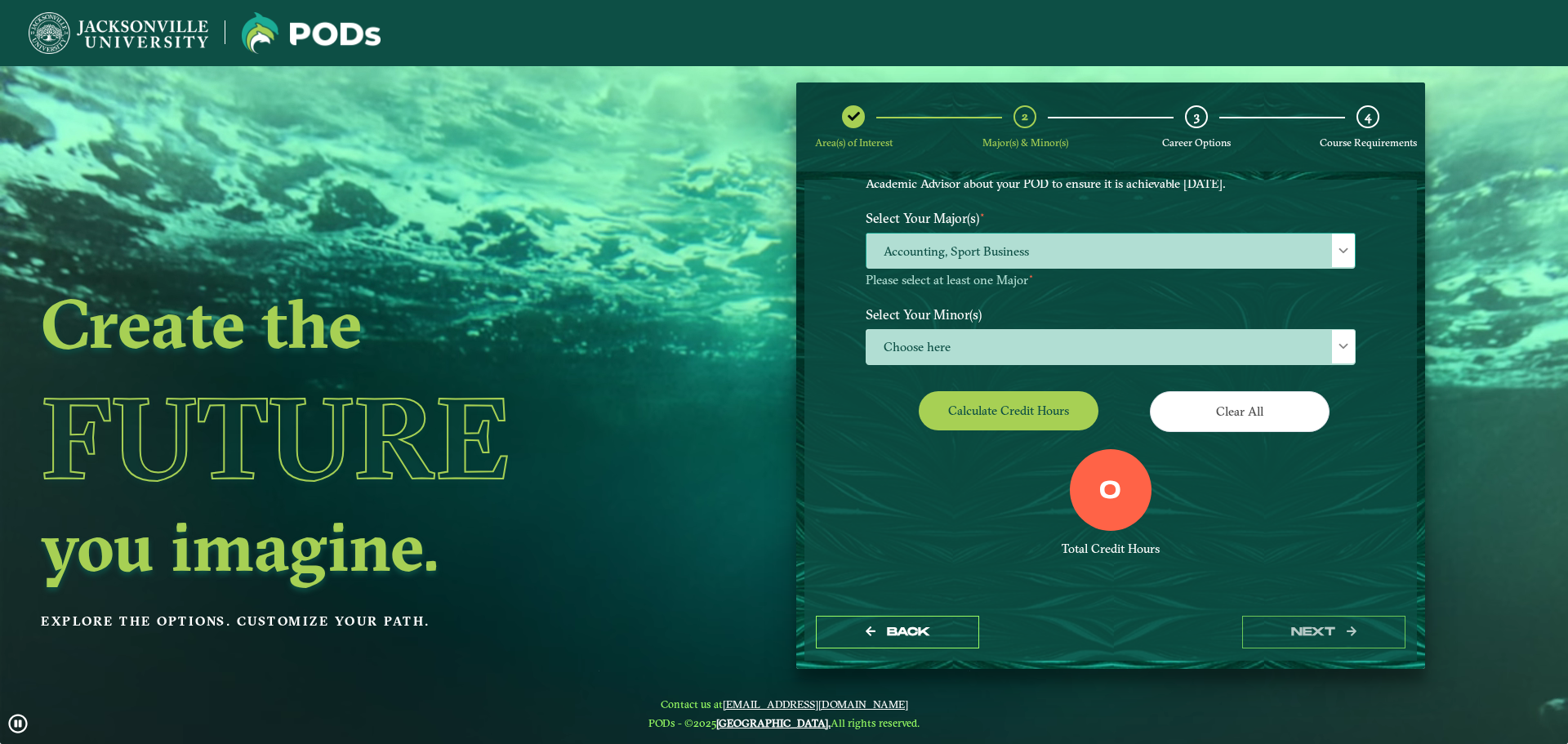
click at [949, 331] on span "Choose here" at bounding box center [1110, 347] width 489 height 36
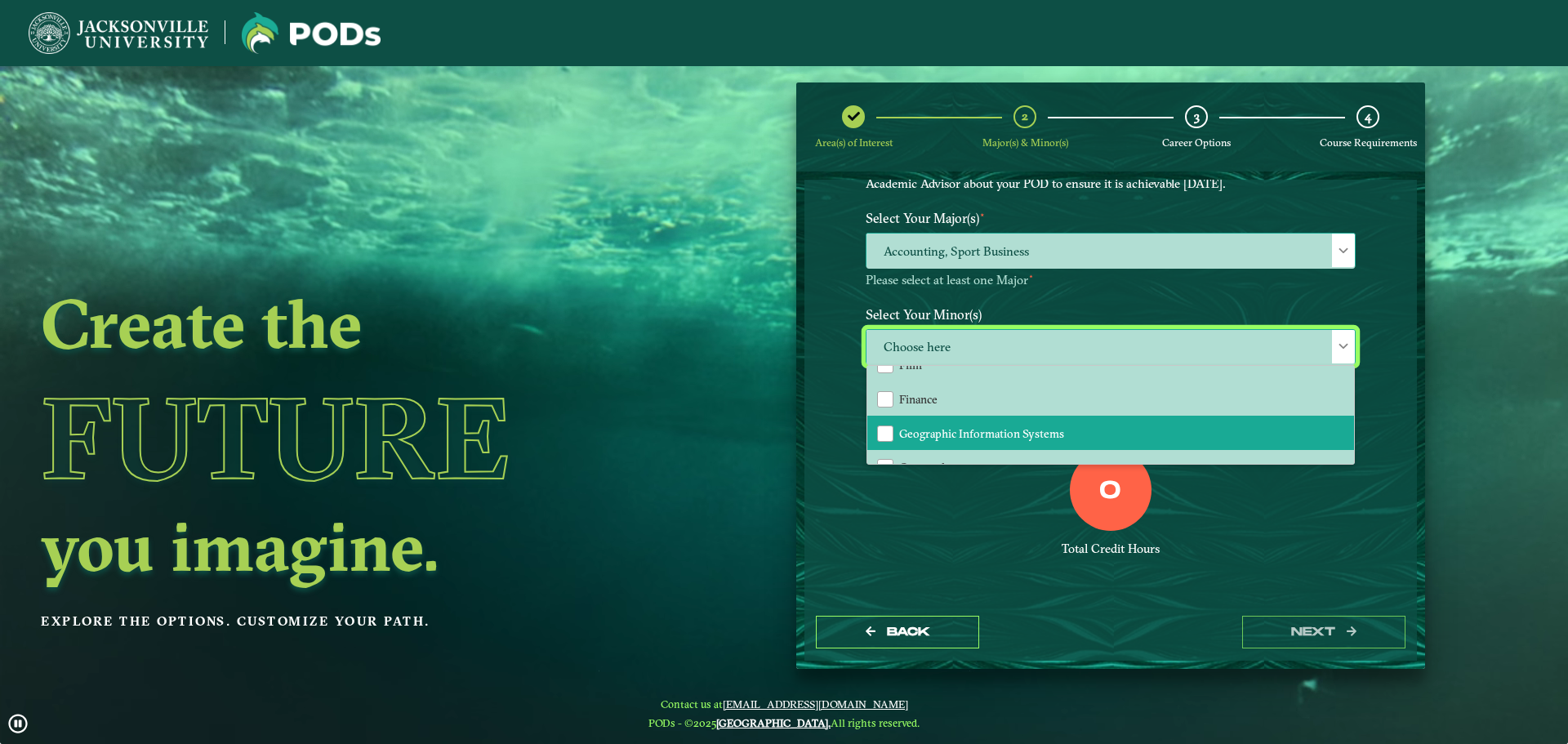
scroll to position [817, 0]
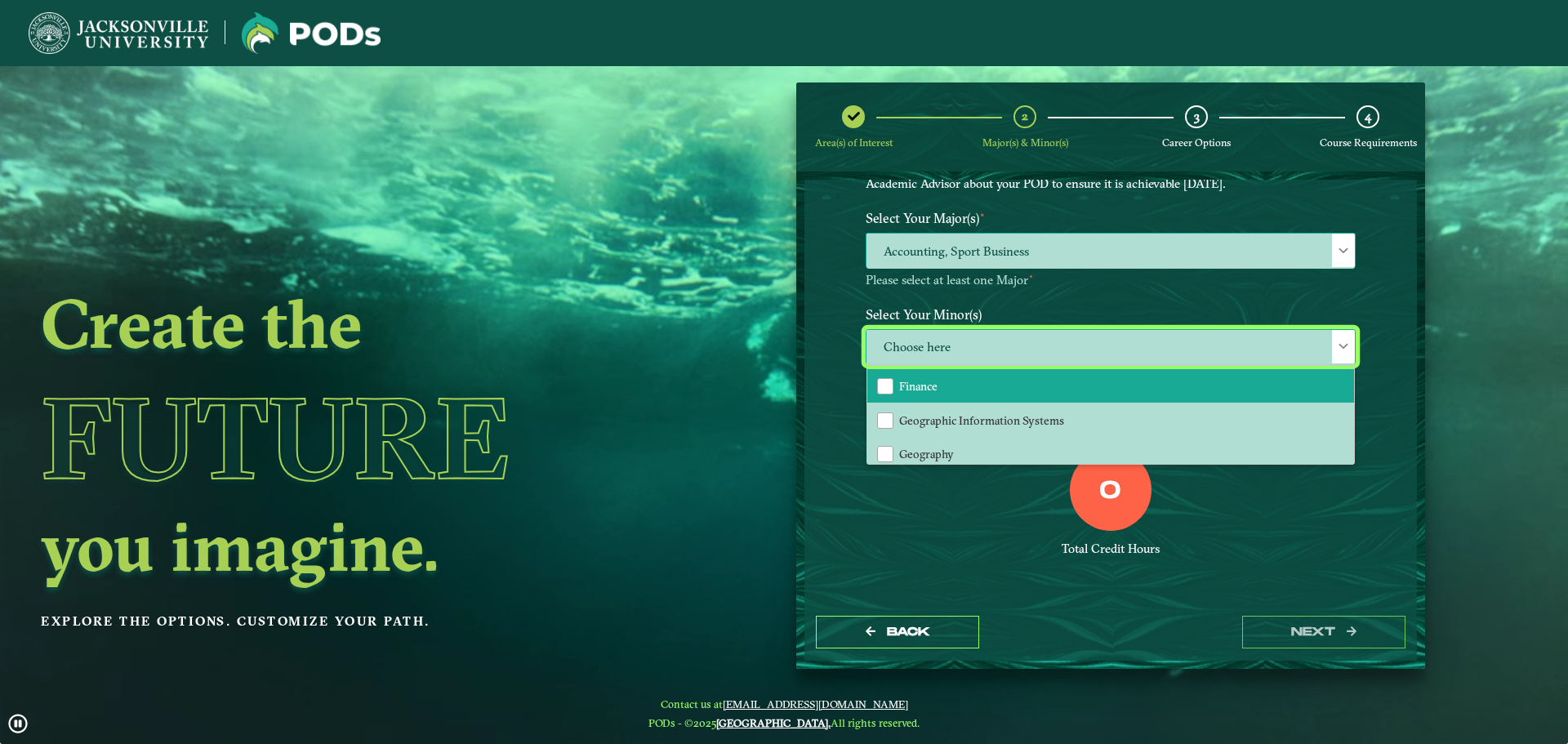
click at [936, 382] on span "Finance" at bounding box center [918, 386] width 38 height 15
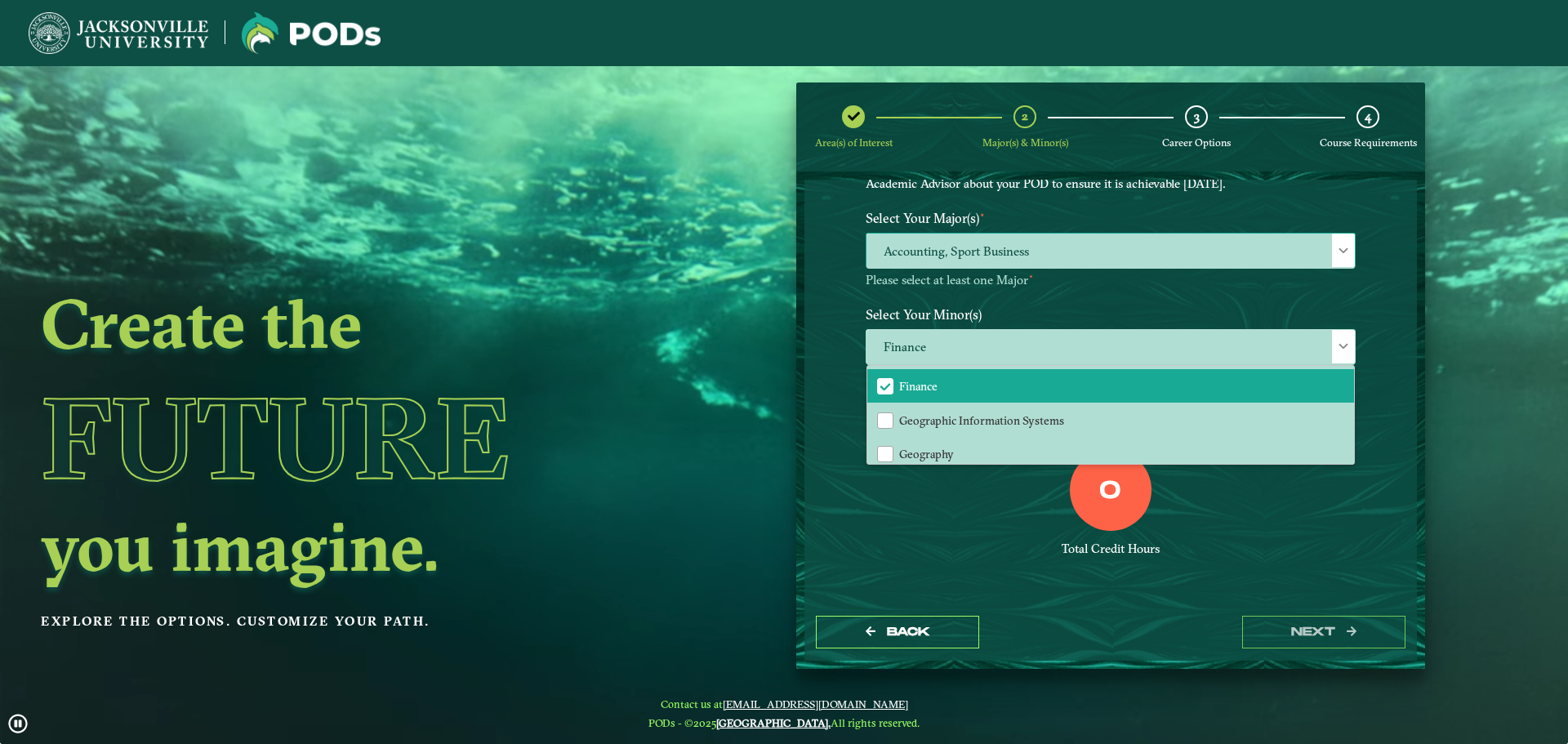
drag, startPoint x: 821, startPoint y: 485, endPoint x: 917, endPoint y: 370, distance: 149.8
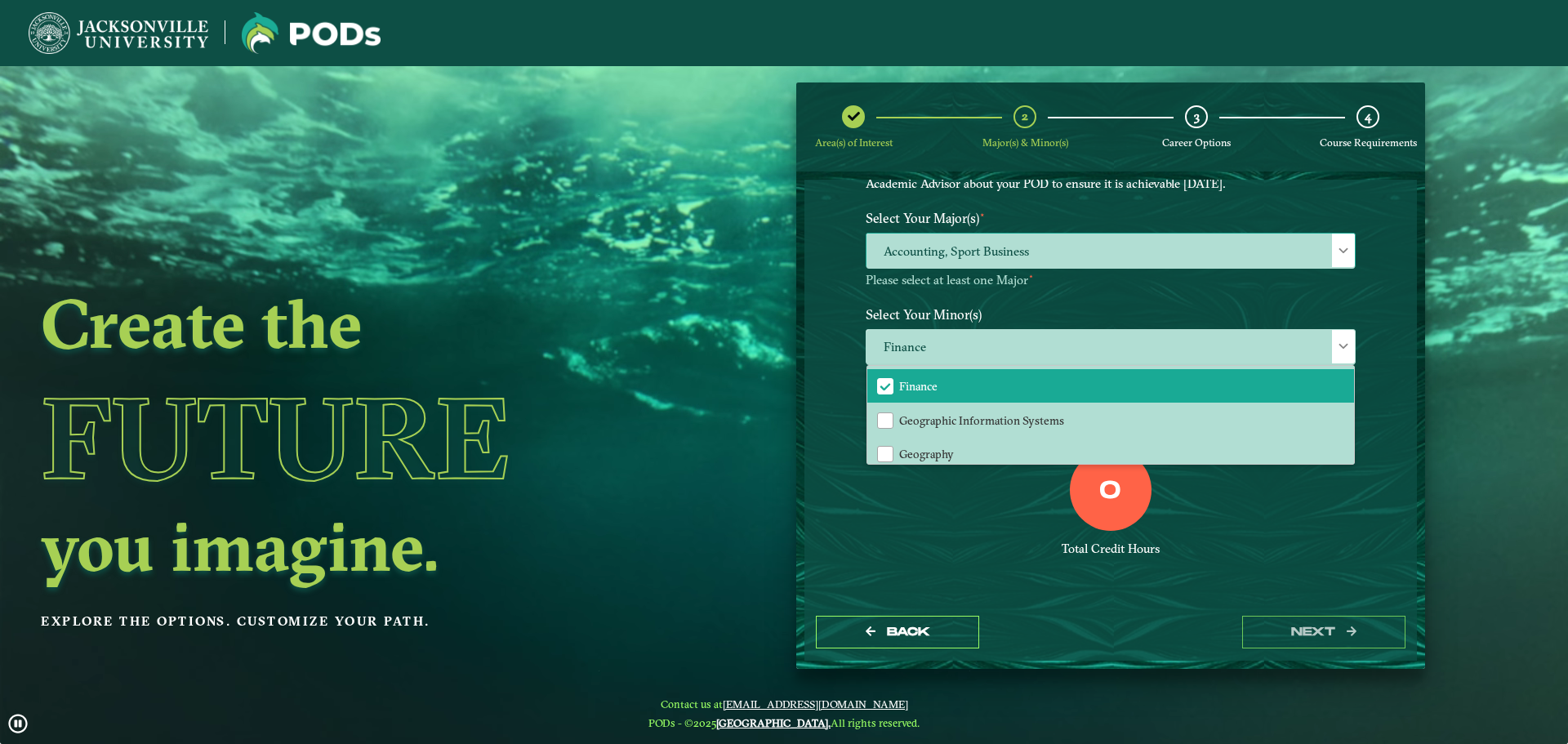
click at [821, 484] on div "EXPLORE OUR PROGRAMS Choose your major(s) and minor(s) in the dropdown windows …" at bounding box center [1110, 392] width 612 height 424
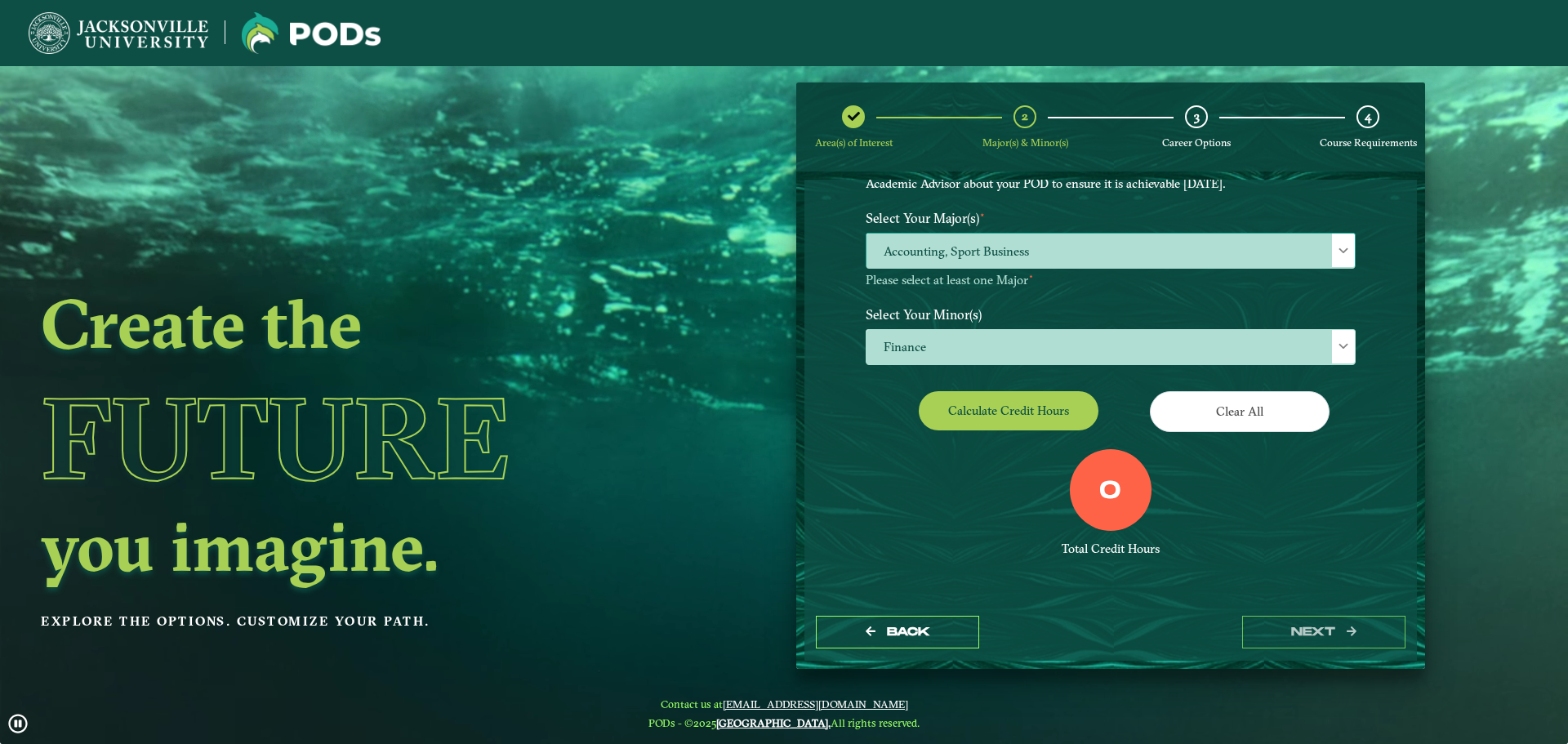
click at [960, 433] on div "Calculate credit hours" at bounding box center [982, 414] width 258 height 46
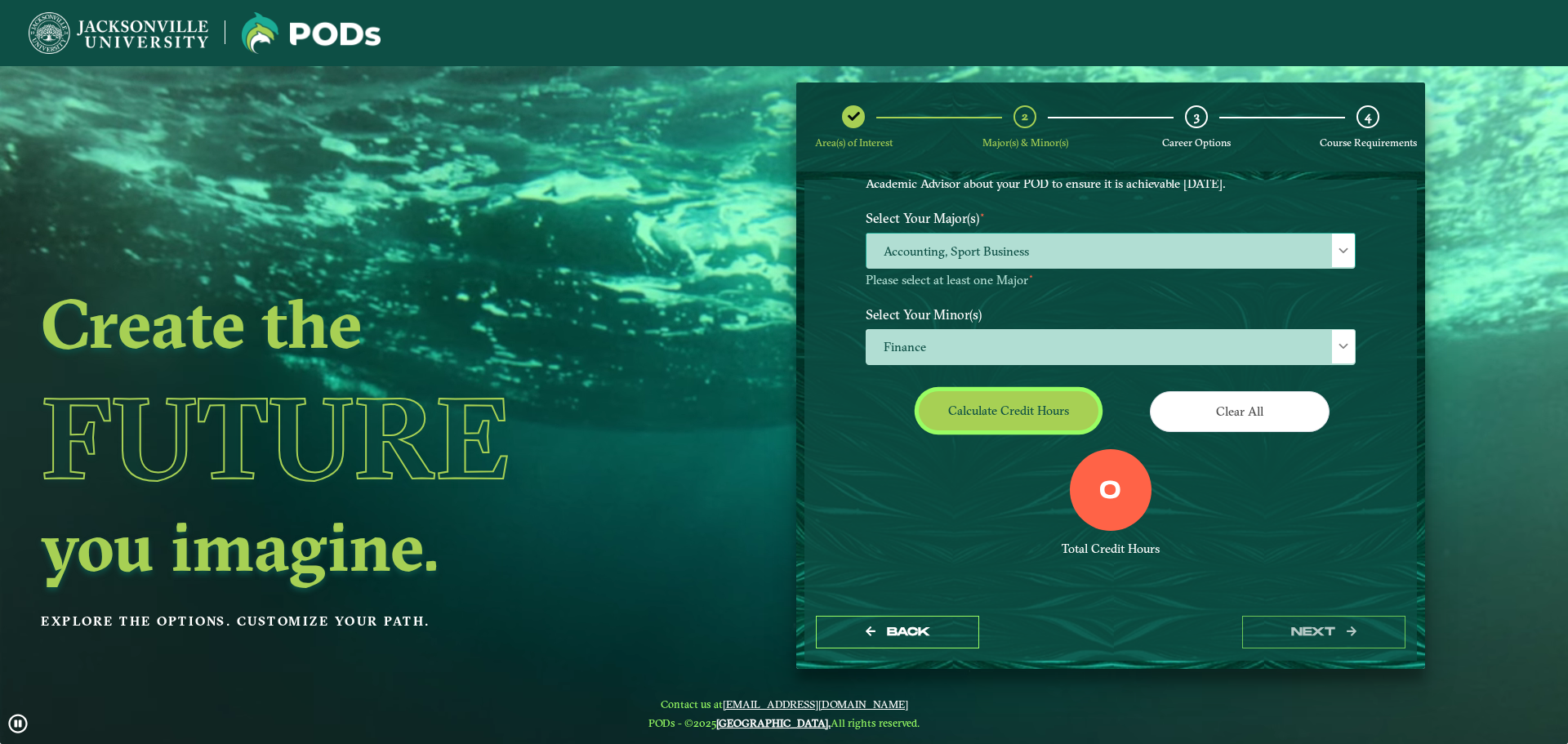
click at [964, 409] on button "Calculate credit hours" at bounding box center [1007, 411] width 179 height 38
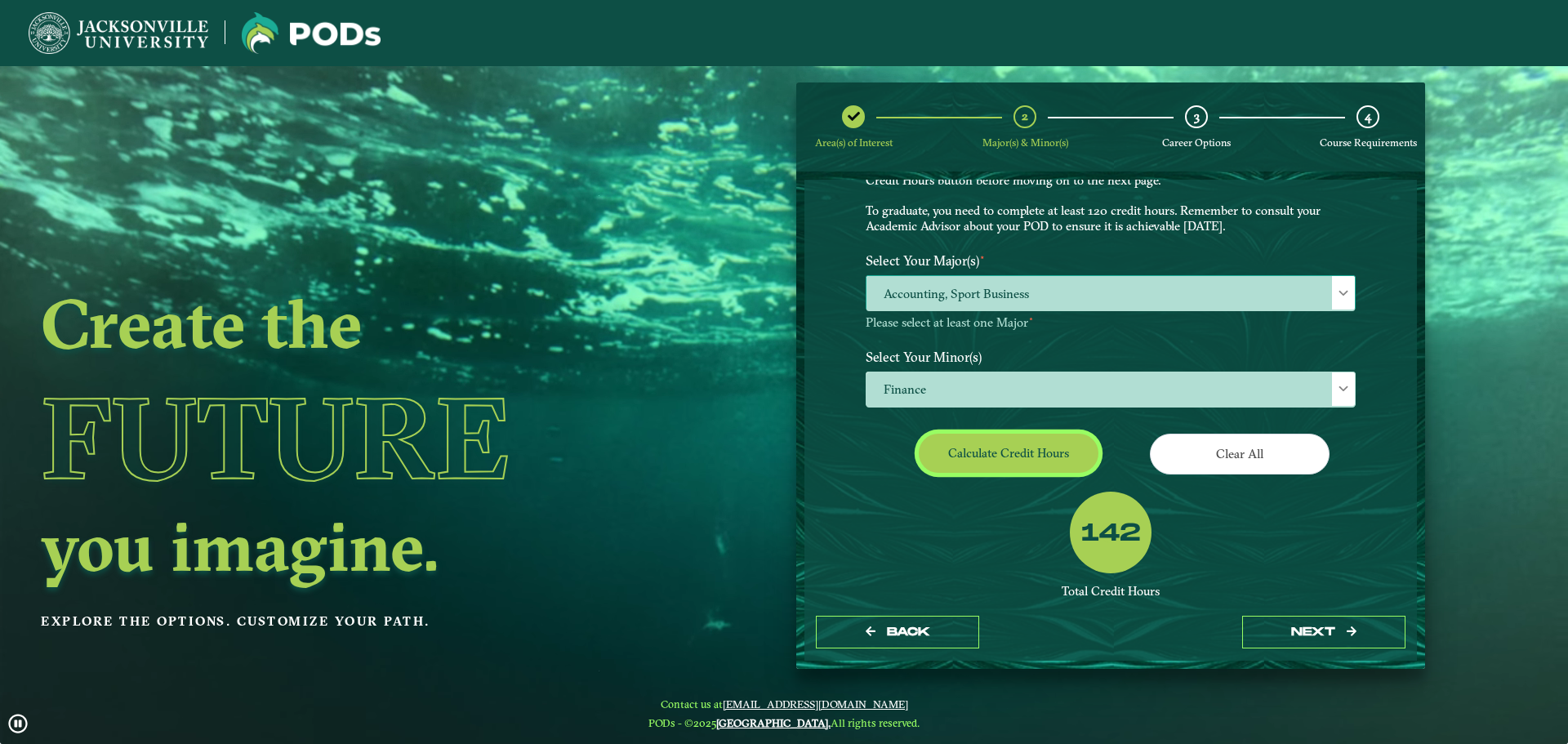
scroll to position [94, 0]
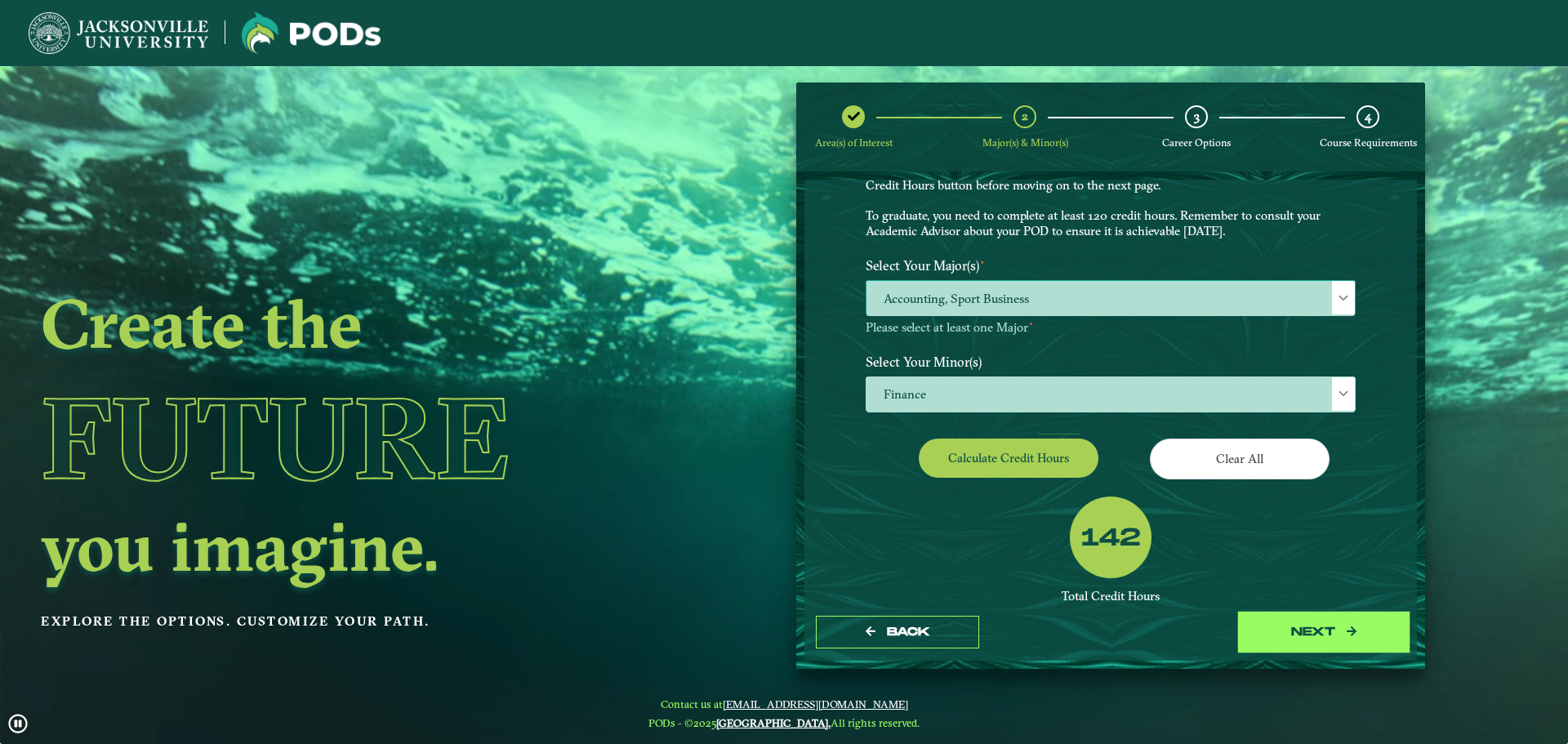
click at [1284, 624] on button "next" at bounding box center [1323, 633] width 163 height 34
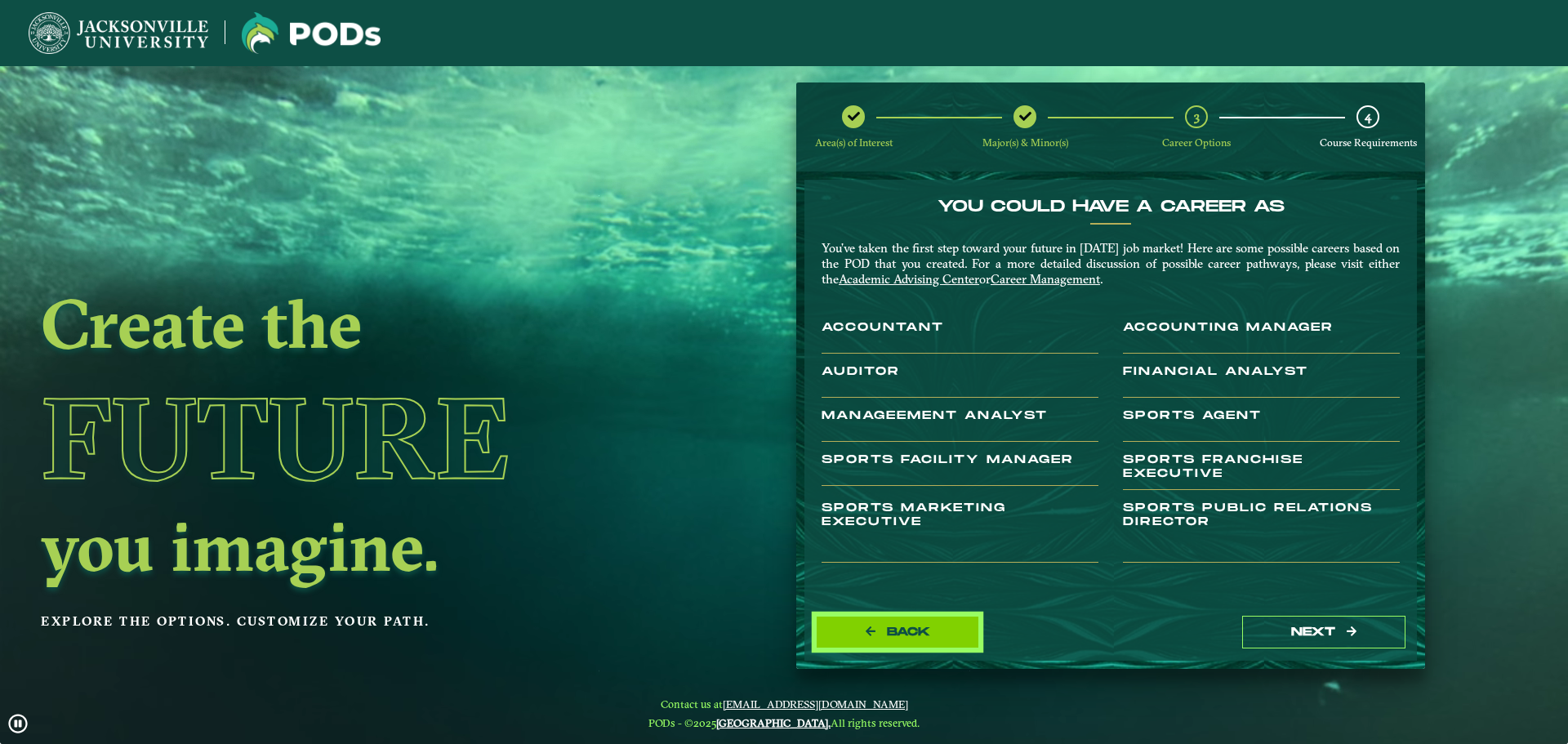
click at [940, 637] on button "Back" at bounding box center [896, 633] width 163 height 34
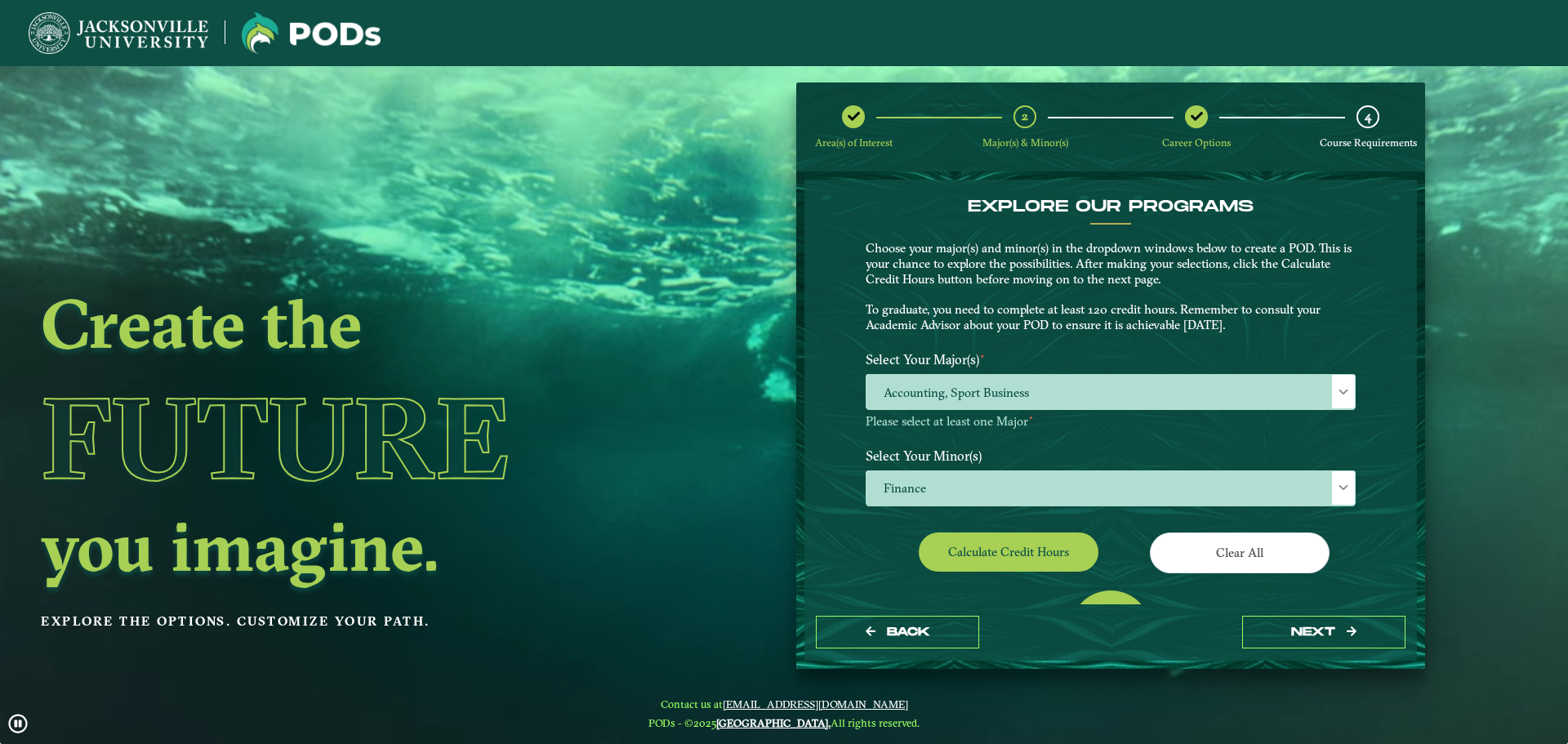
click at [1007, 468] on label "Select Your Minor(s)" at bounding box center [1110, 455] width 514 height 30
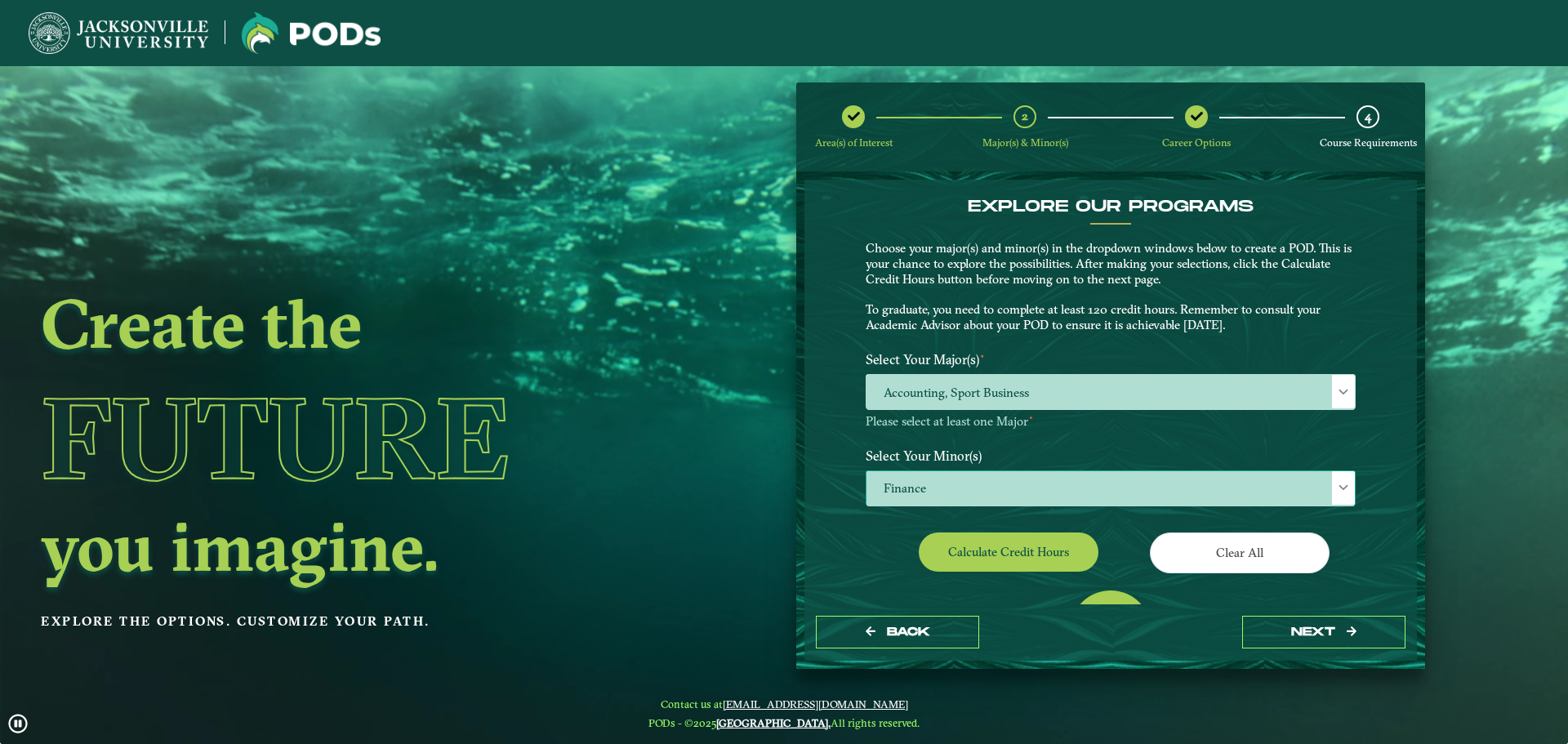
click at [999, 489] on span "Finance" at bounding box center [1110, 489] width 489 height 36
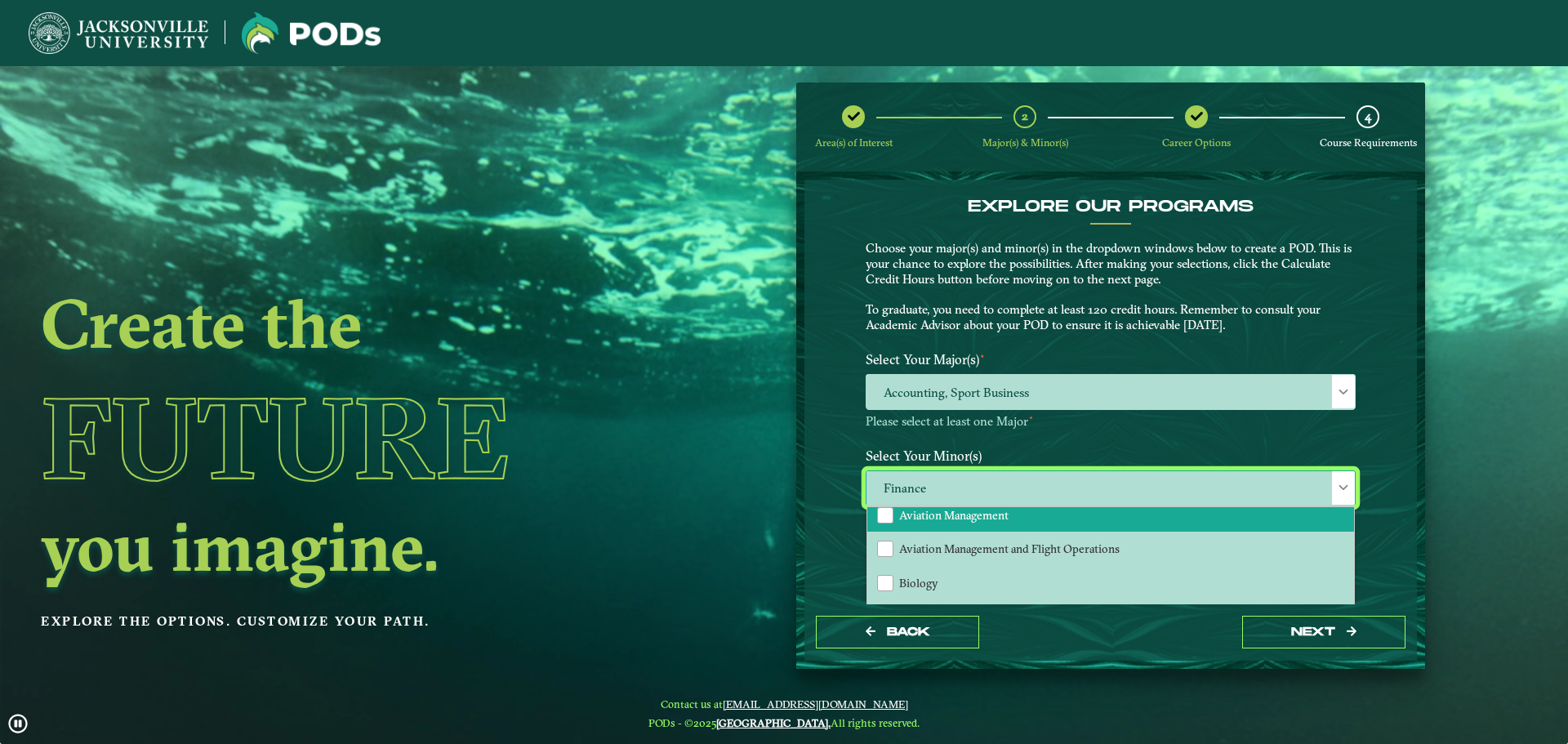
scroll to position [327, 0]
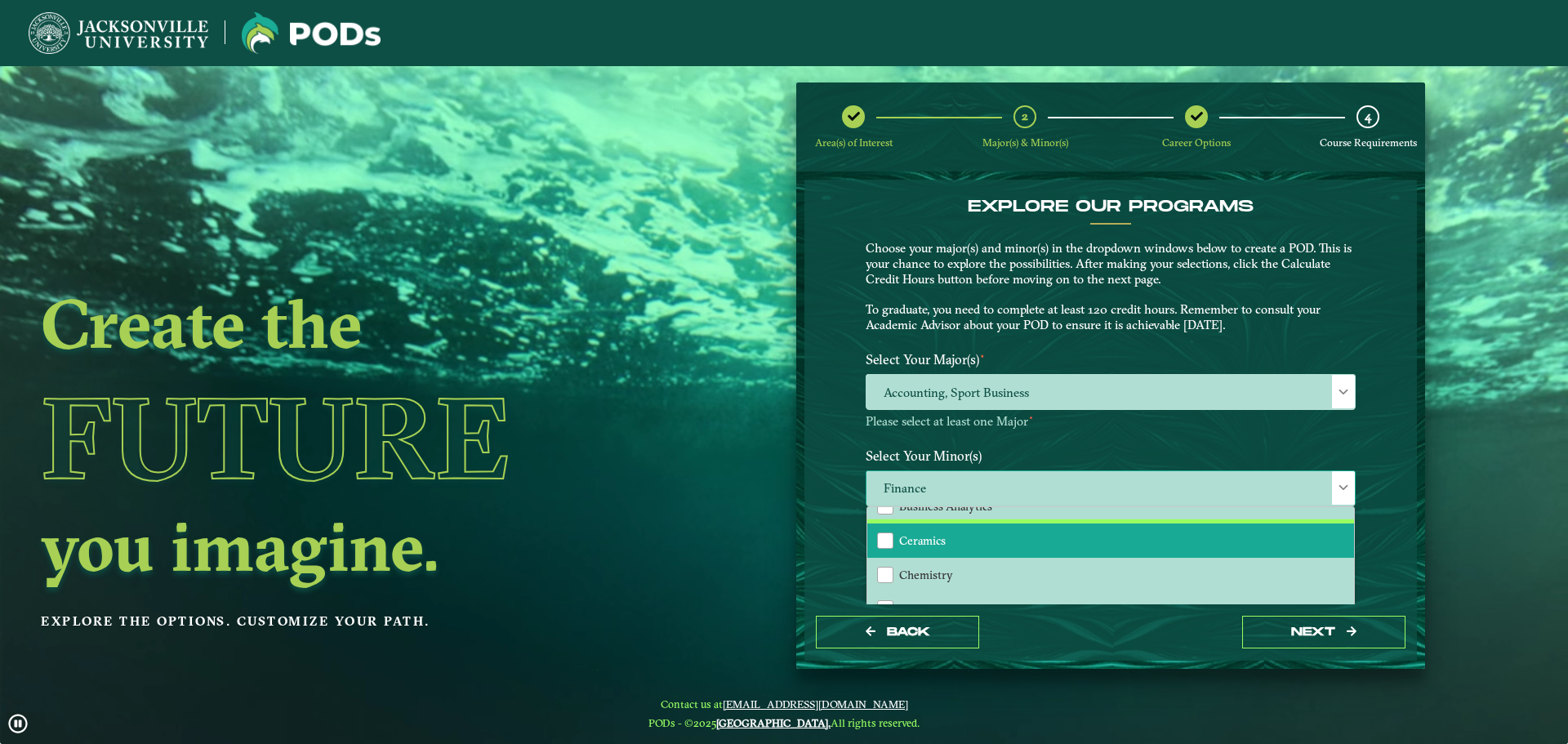
click at [922, 542] on span "Ceramics" at bounding box center [922, 541] width 46 height 15
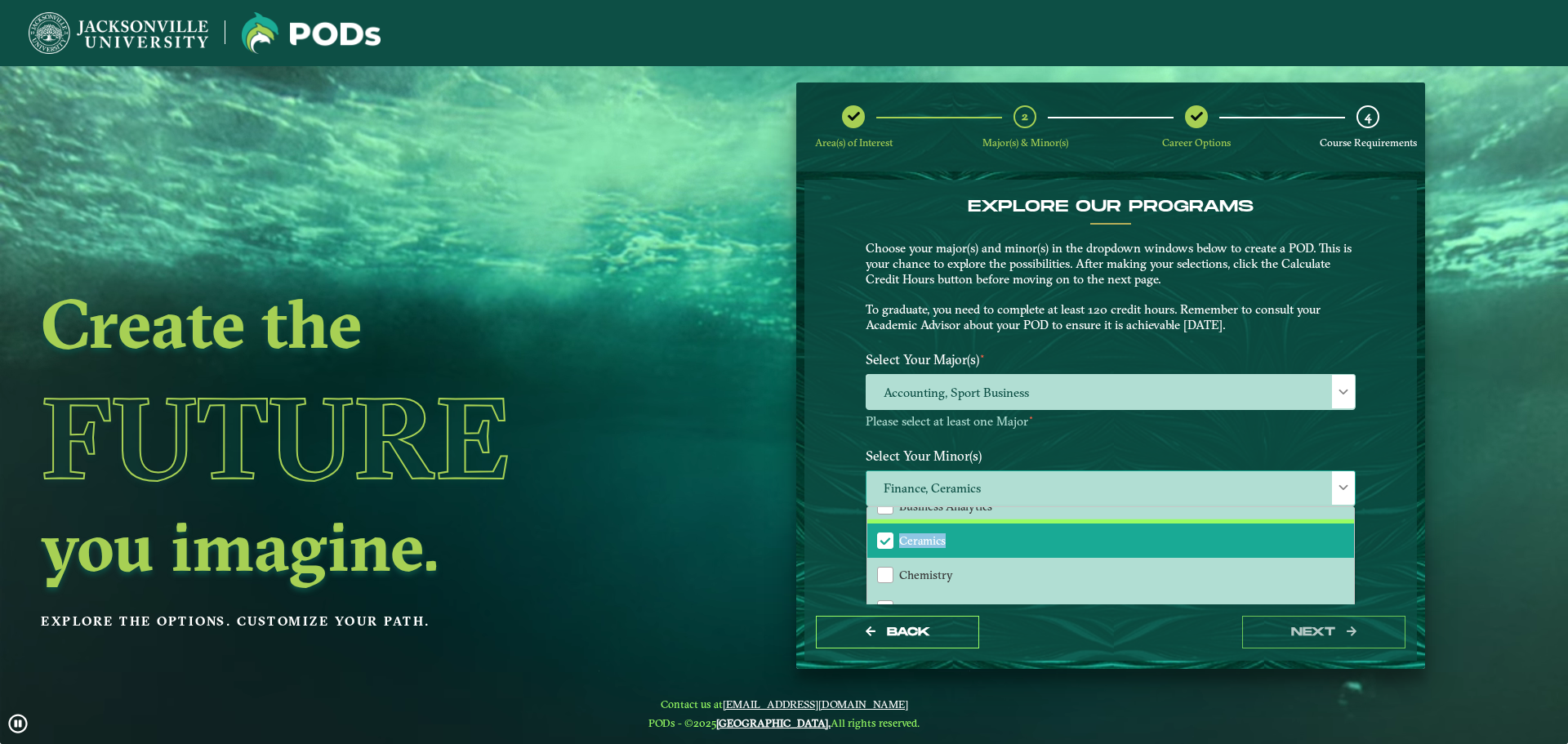
click at [922, 542] on span "Ceramics" at bounding box center [922, 541] width 46 height 15
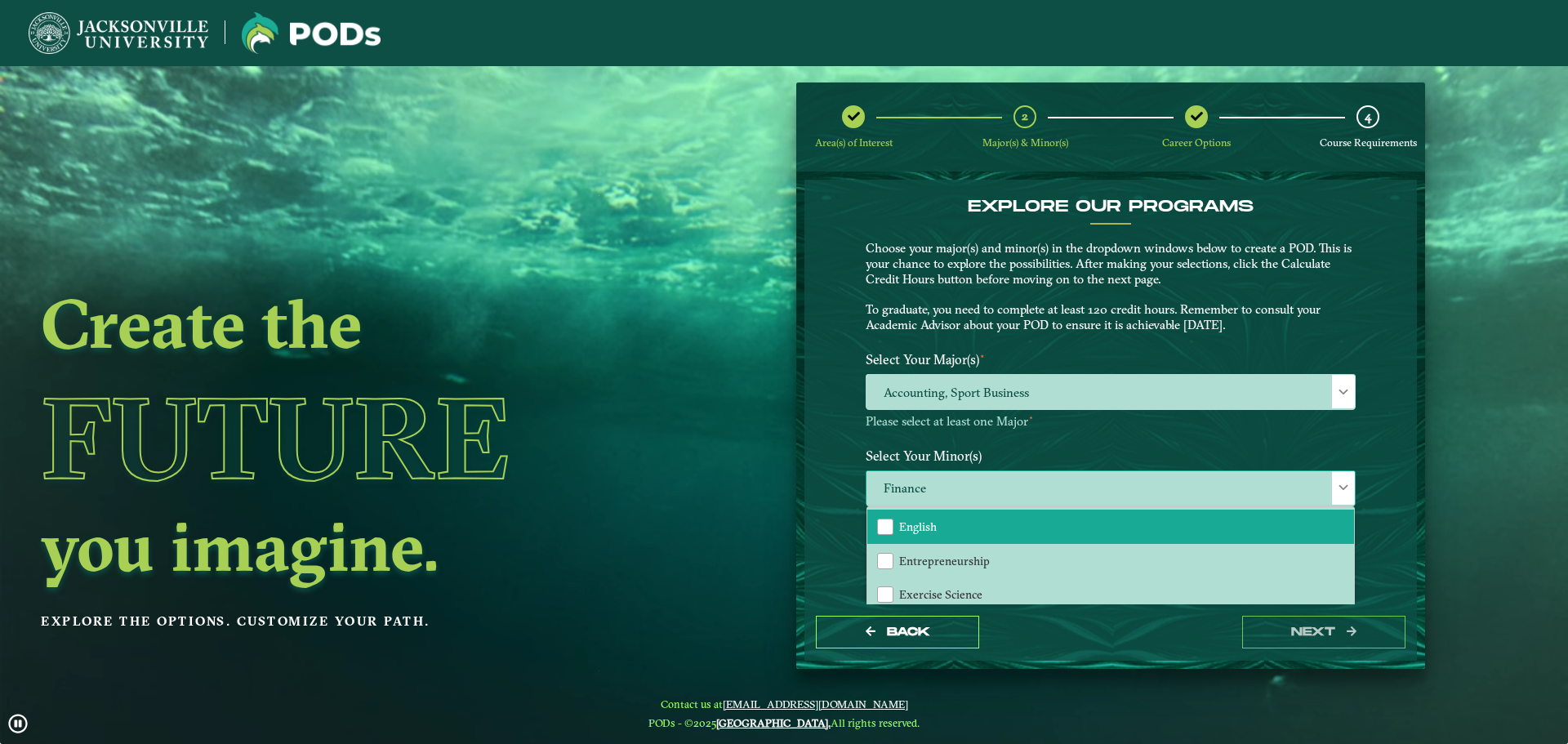
scroll to position [817, 0]
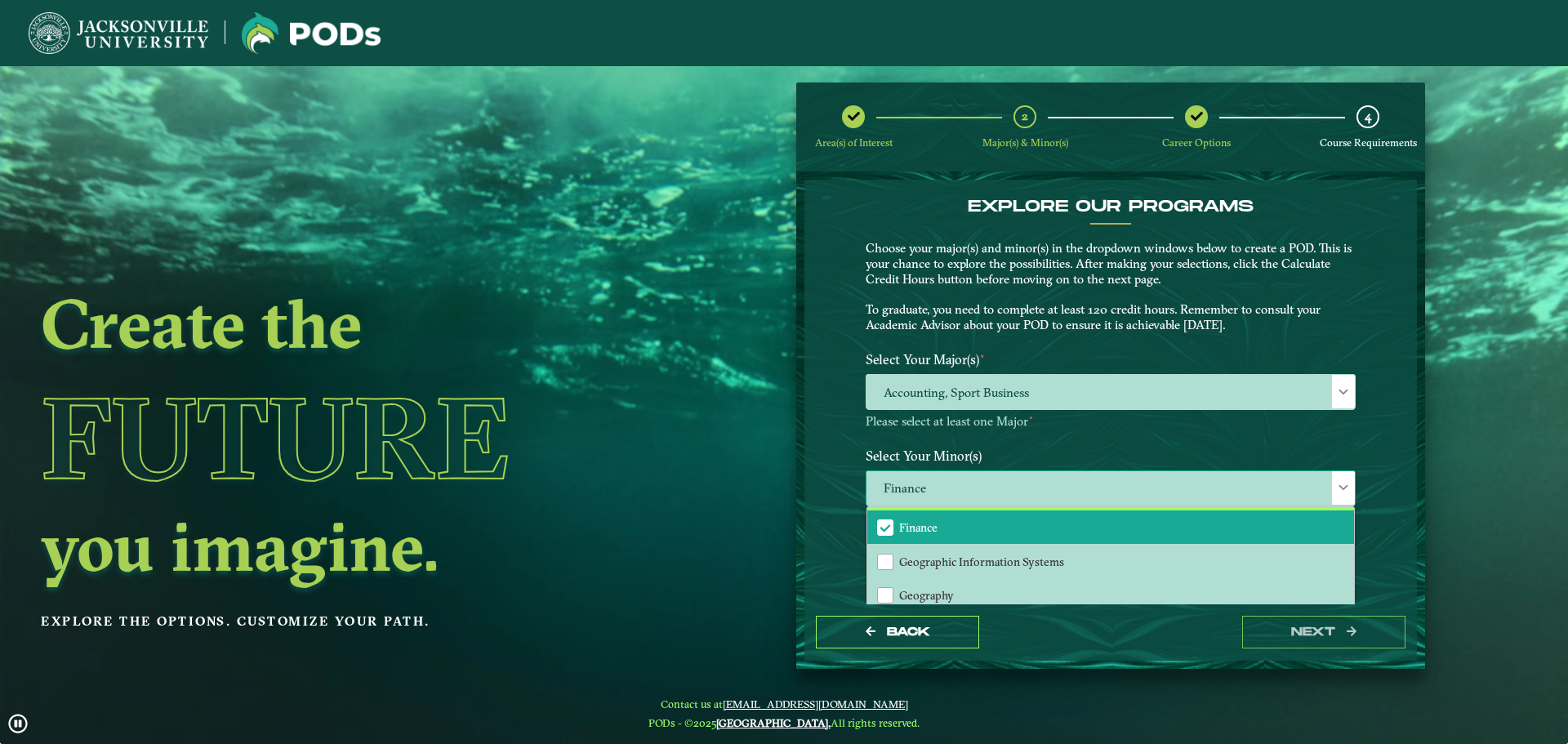
click at [924, 521] on span "Finance" at bounding box center [918, 528] width 38 height 15
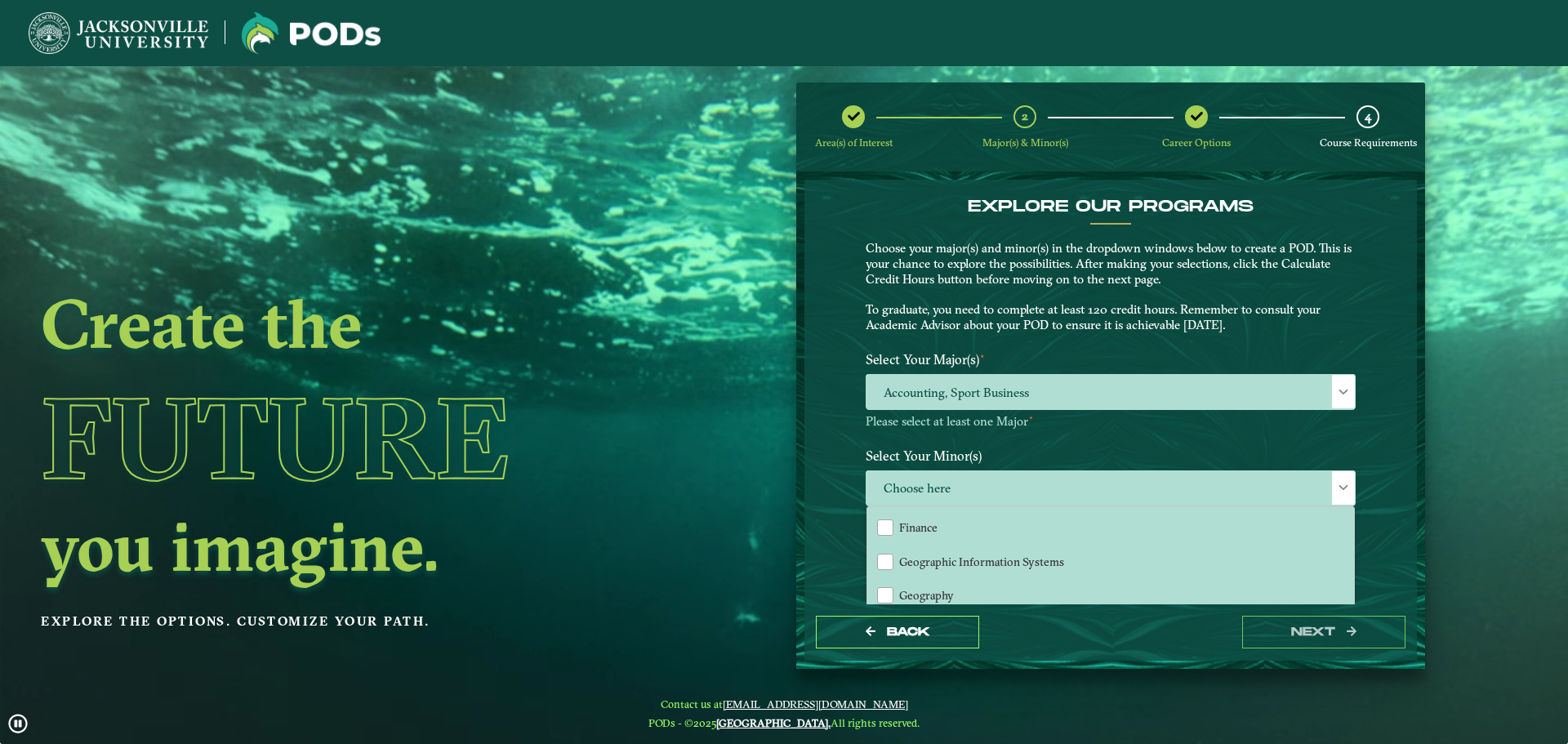
click at [1065, 606] on div "Back next" at bounding box center [1110, 633] width 612 height 56
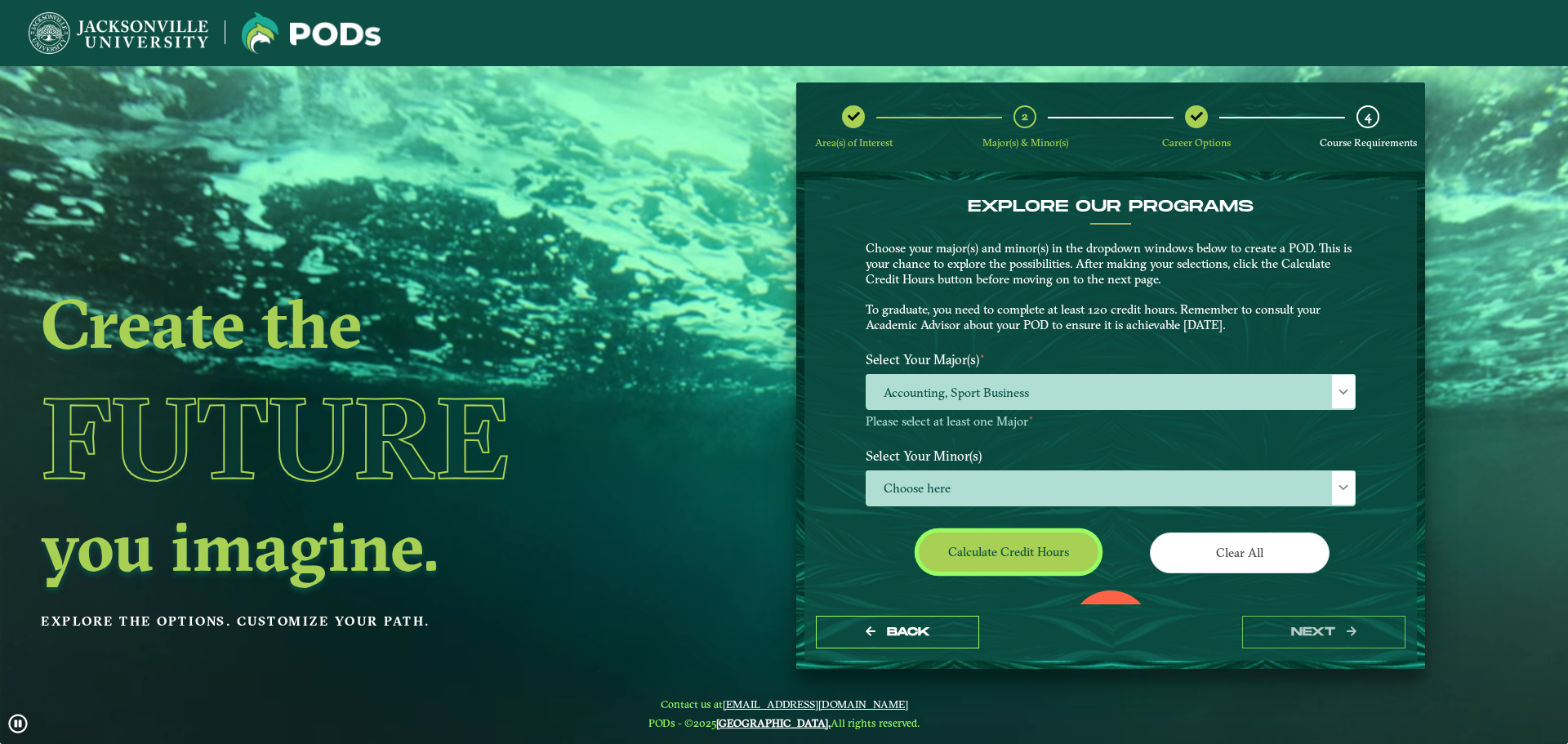
click at [1041, 570] on button "Calculate credit hours" at bounding box center [1007, 552] width 179 height 38
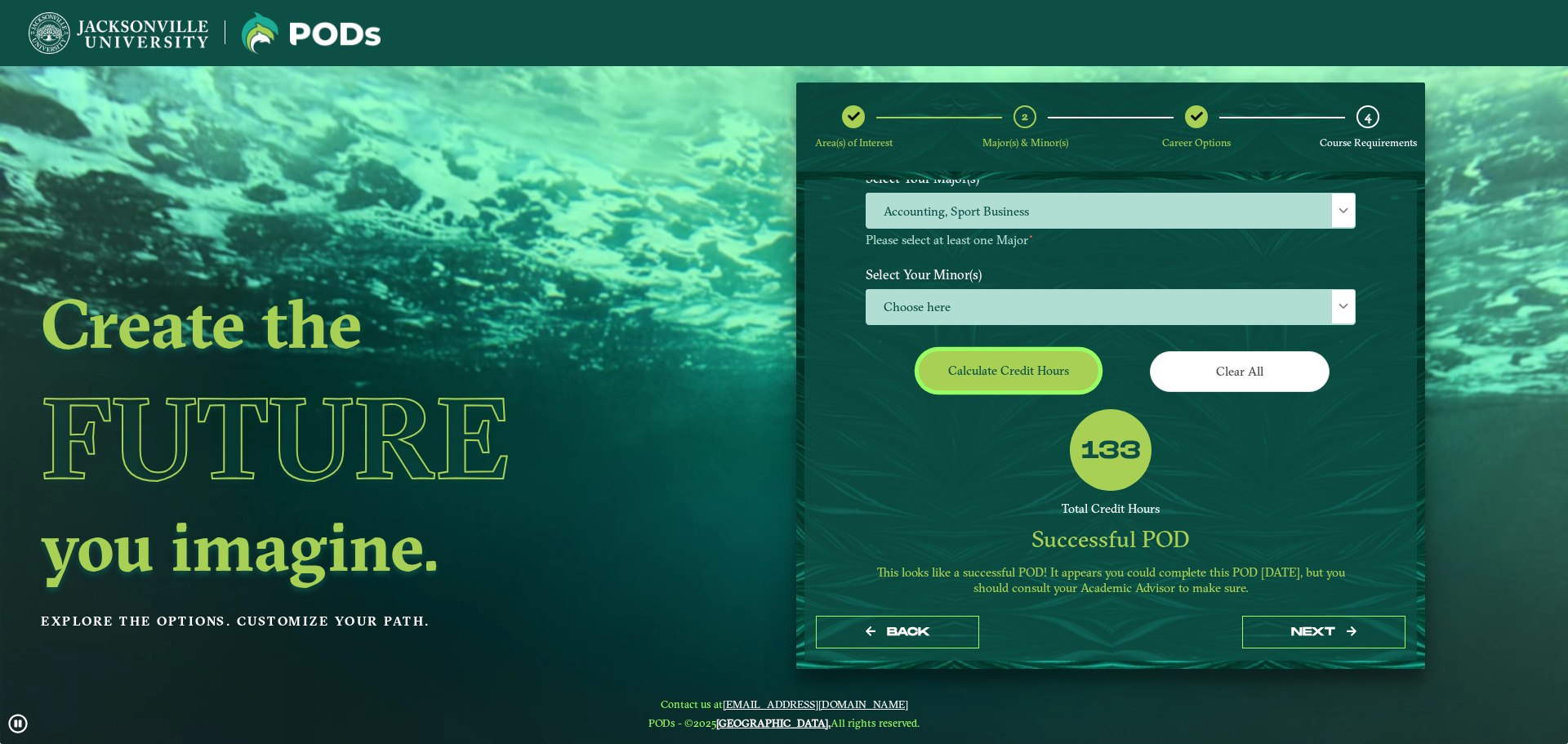
scroll to position [201, 0]
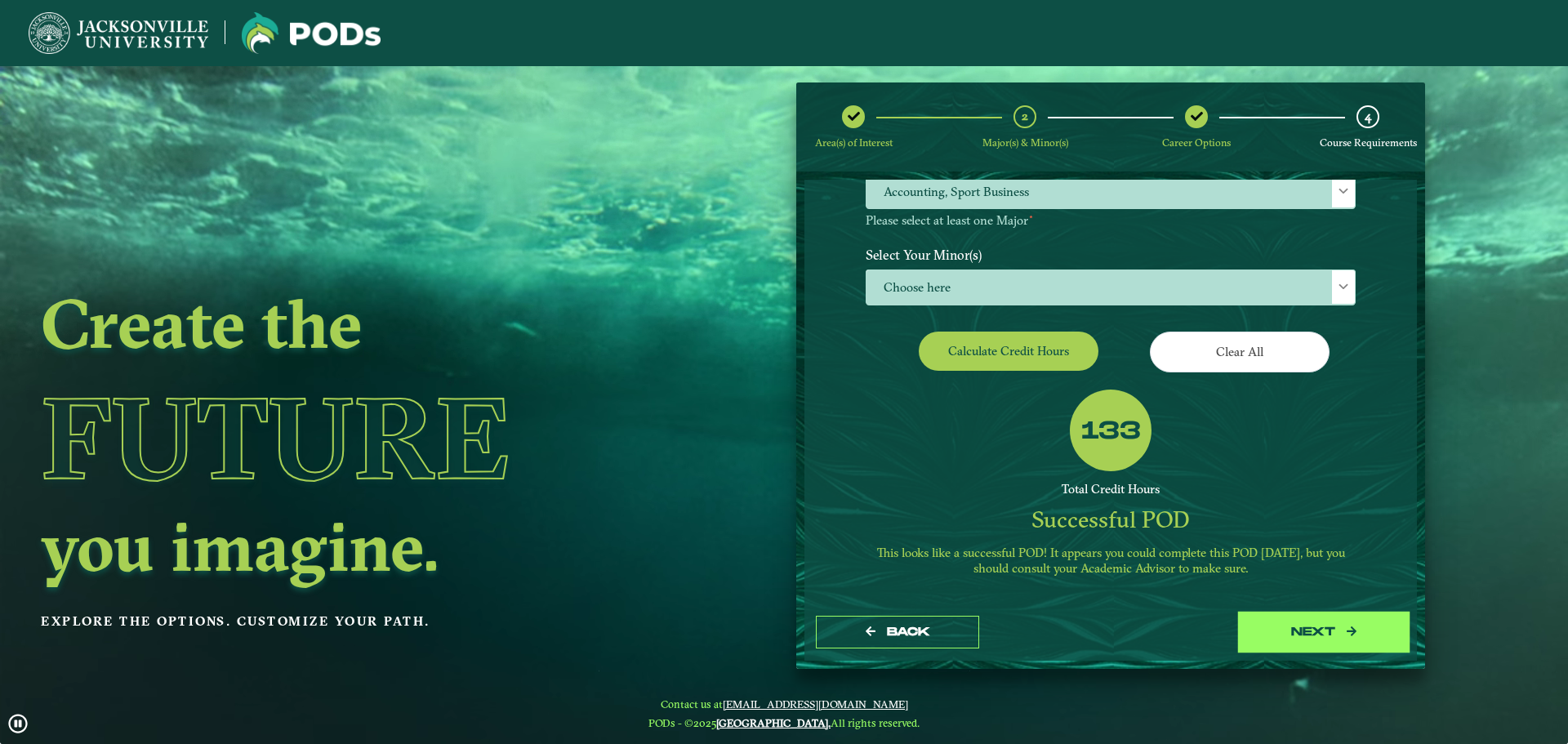
click at [1323, 624] on button "next" at bounding box center [1323, 633] width 163 height 34
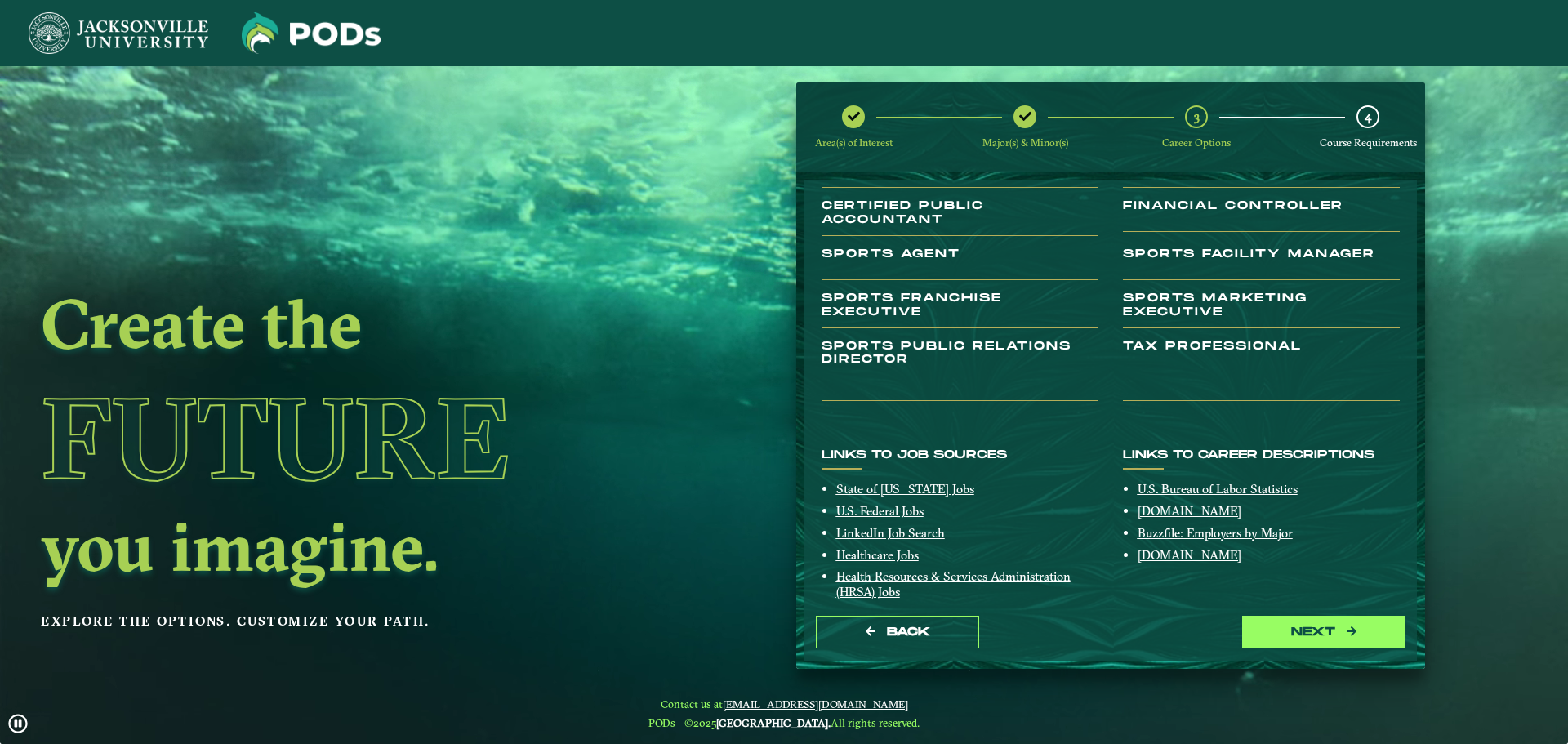
scroll to position [234, 0]
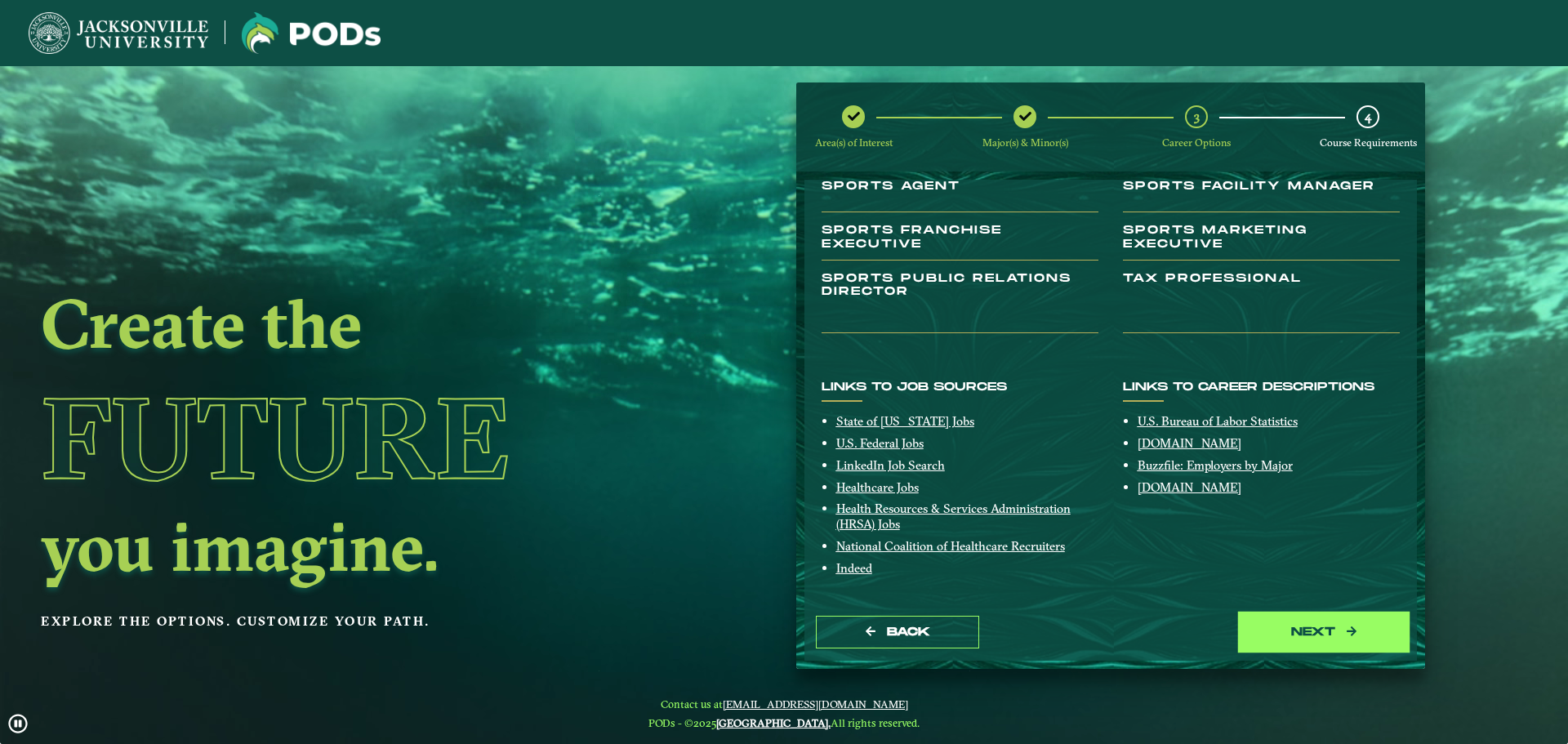
click at [1319, 632] on button "next" at bounding box center [1323, 633] width 163 height 34
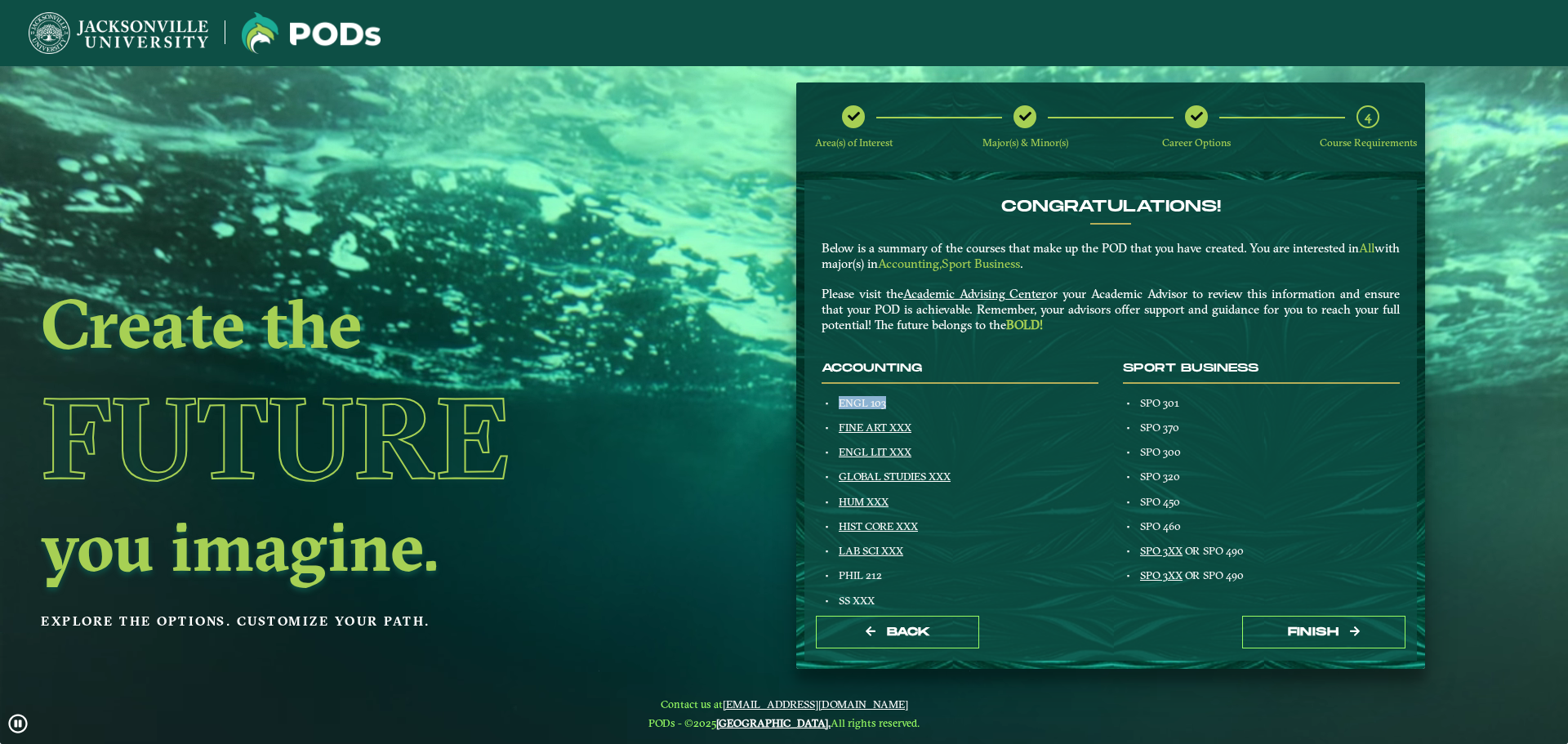
click at [845, 396] on span "ENGL 103" at bounding box center [862, 403] width 47 height 13
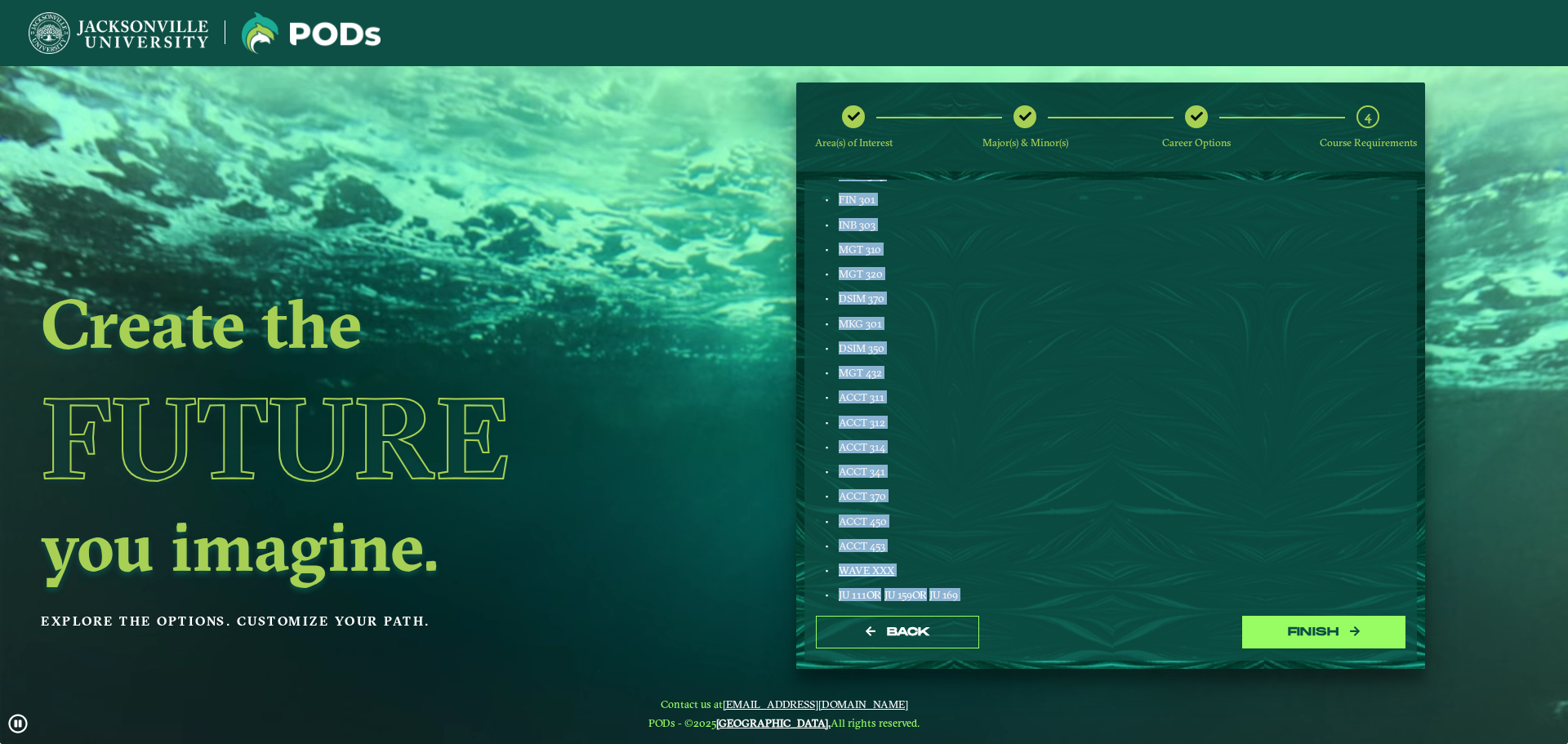
scroll to position [785, 0]
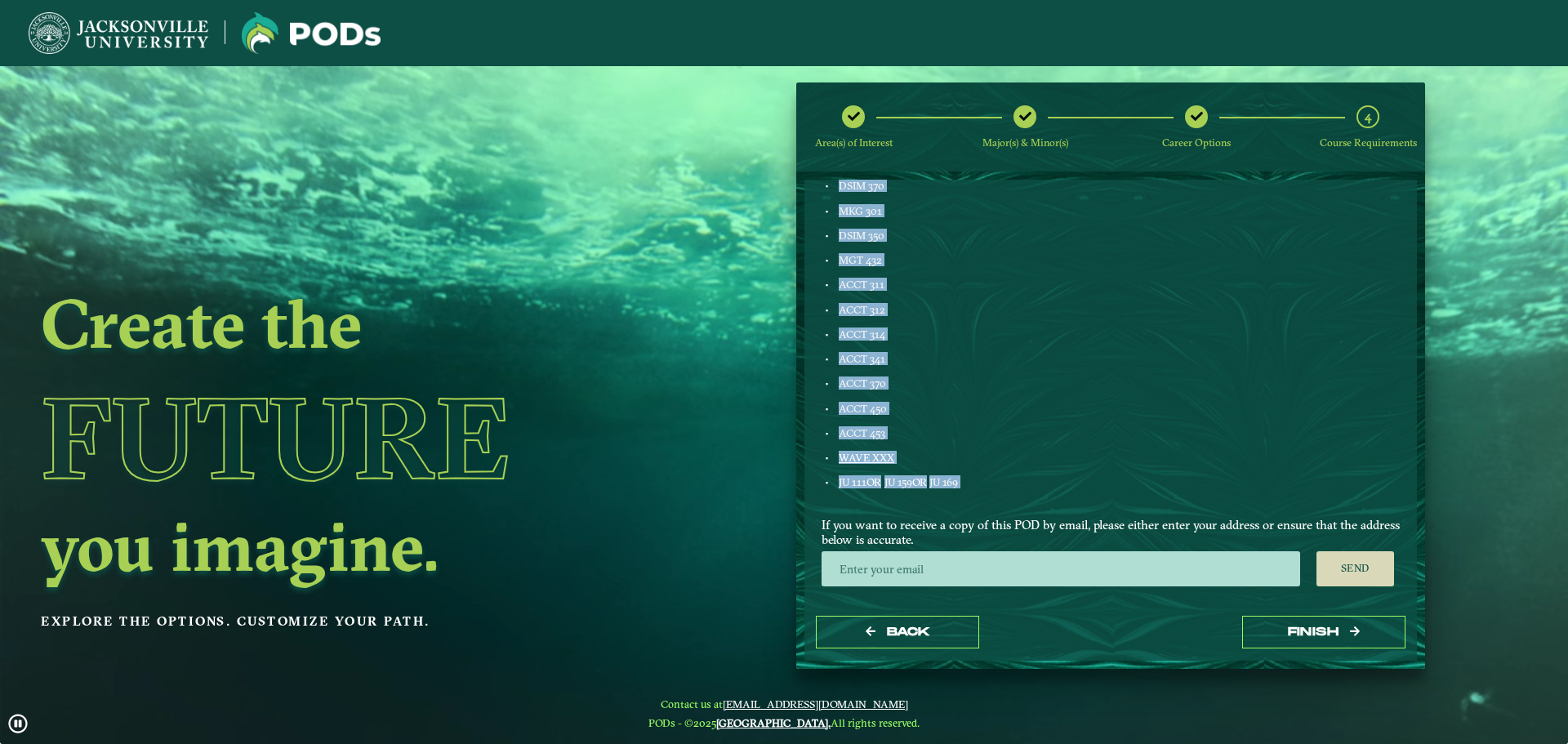
drag, startPoint x: 837, startPoint y: 401, endPoint x: 1187, endPoint y: 477, distance: 358.2
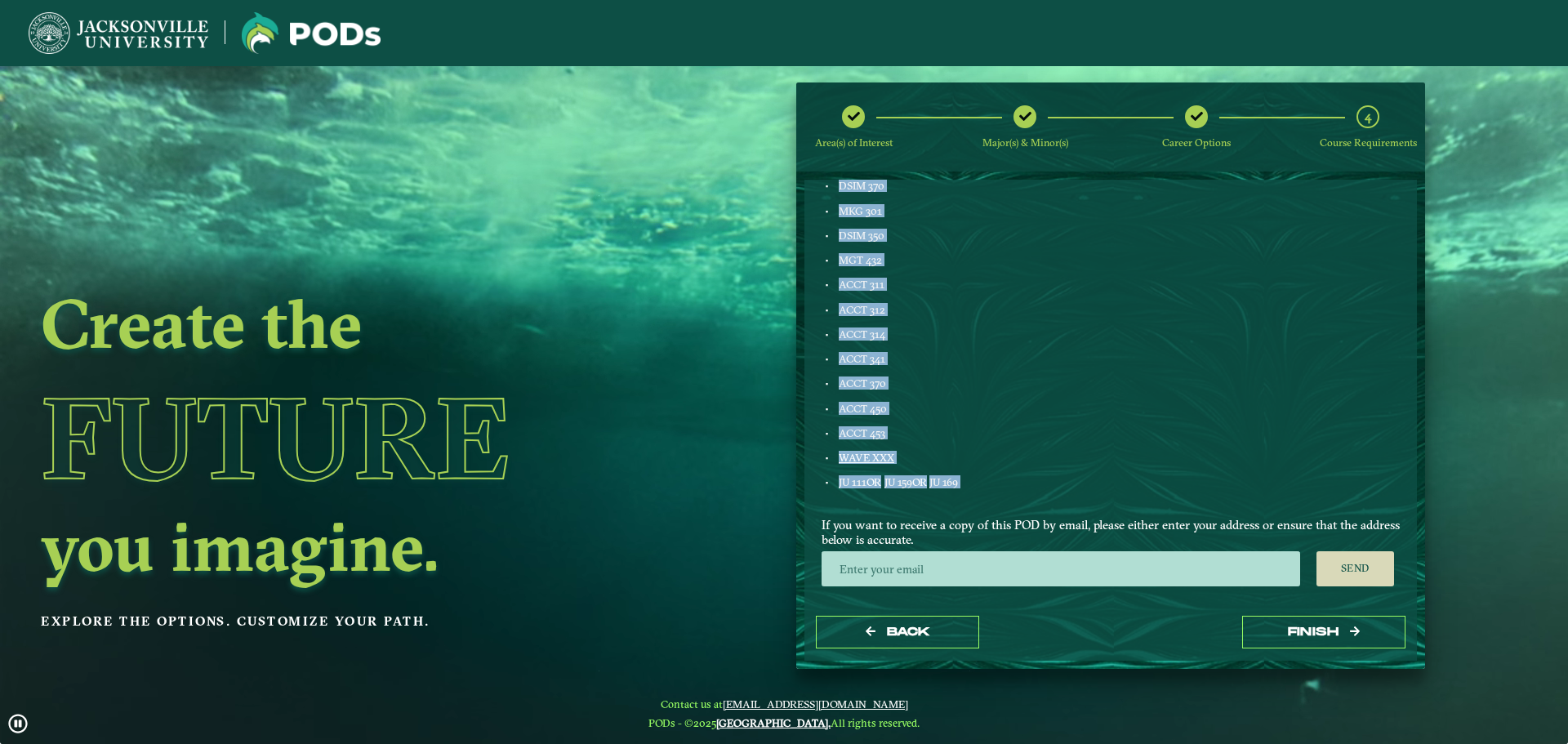
click at [1187, 477] on div "Accounting ENGL 103 FINE ART XXX ENGL LIT XXX GLOBAL STUDIES XXX HUM XXX HIST C…" at bounding box center [1110, 30] width 602 height 942
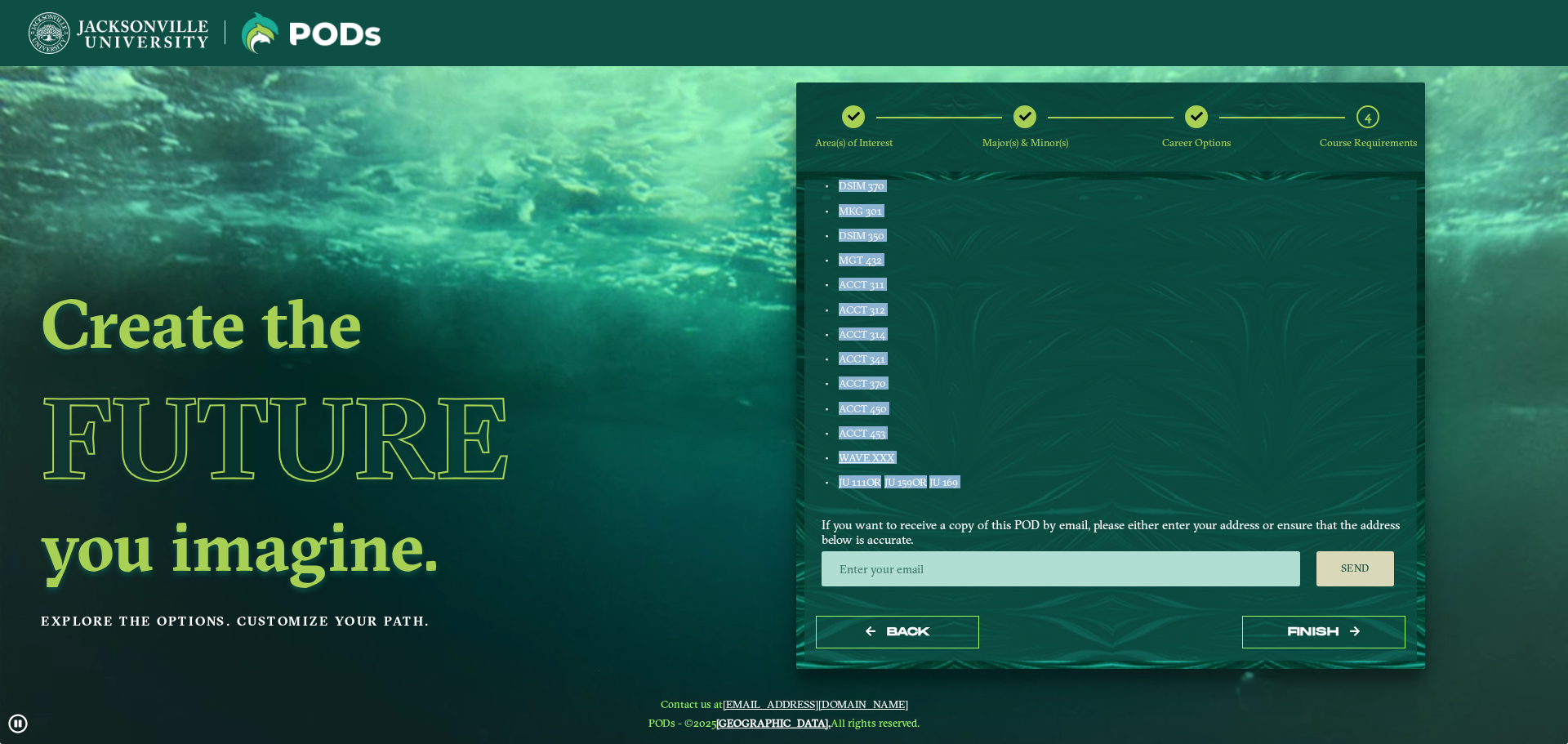
copy div "ENGL 103 FINE ART XXX ENGL LIT XXX GLOBAL STUDIES XXX HUM XXX HIST CORE XXX LAB…"
